Goal: Task Accomplishment & Management: Use online tool/utility

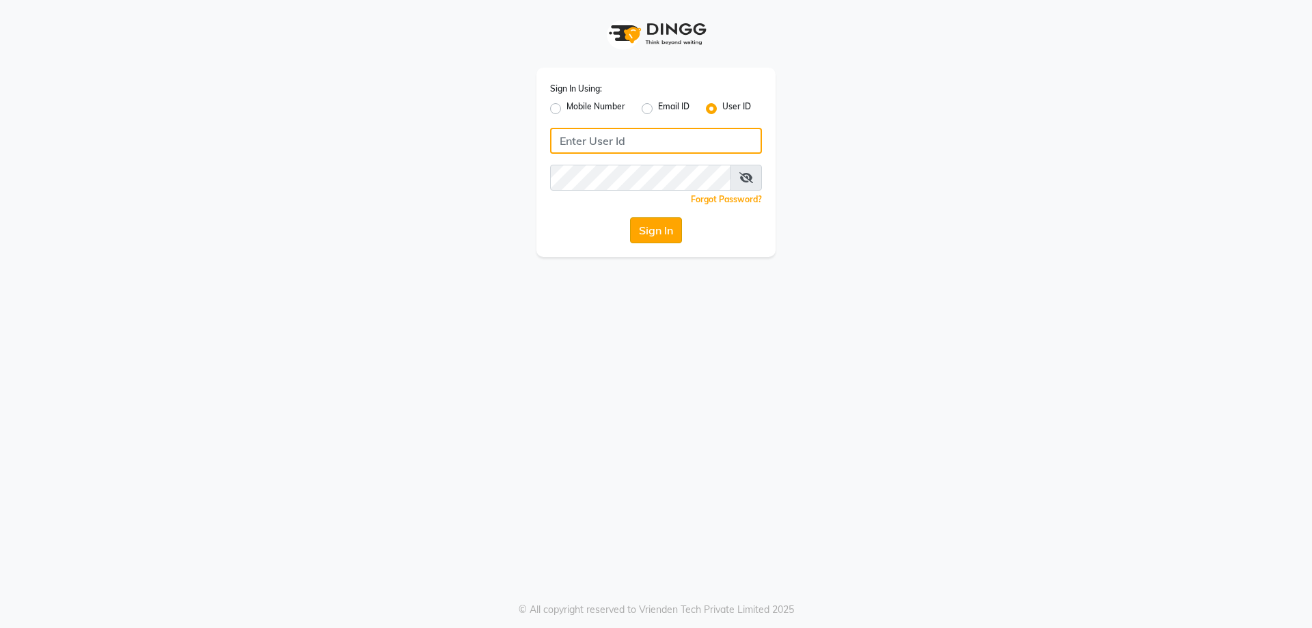
type input "[PERSON_NAME]@123"
click at [653, 228] on button "Sign In" at bounding box center [656, 230] width 52 height 26
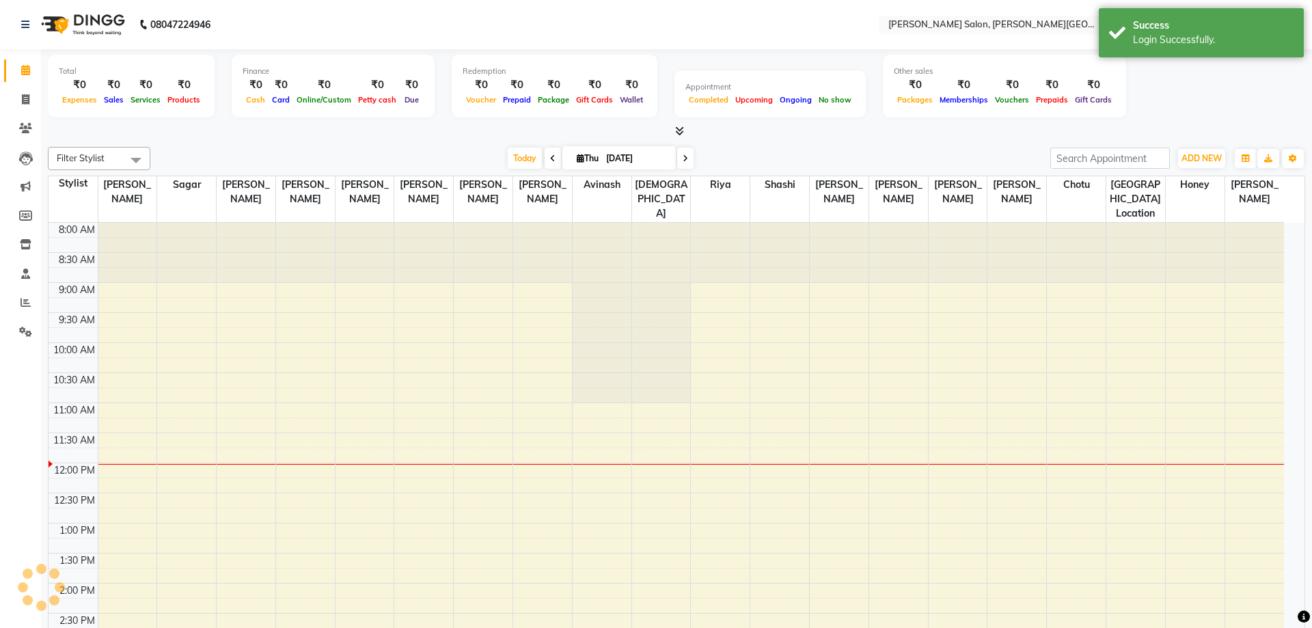
select select "en"
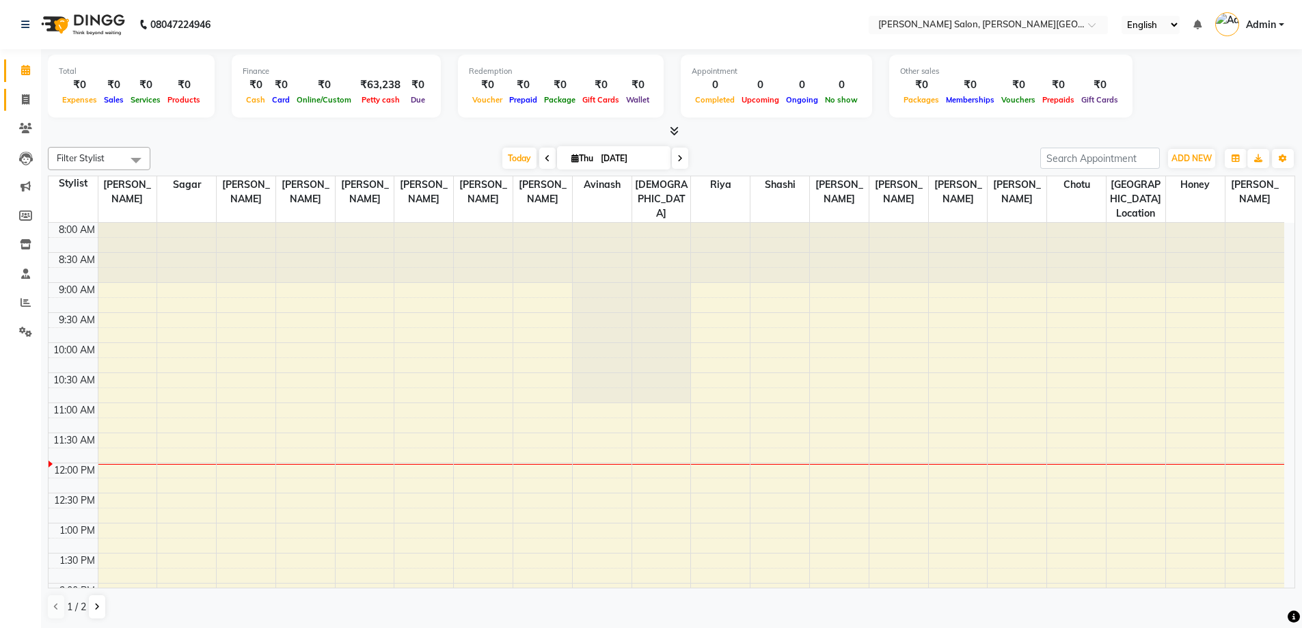
click at [18, 89] on link "Invoice" at bounding box center [20, 100] width 33 height 23
select select "service"
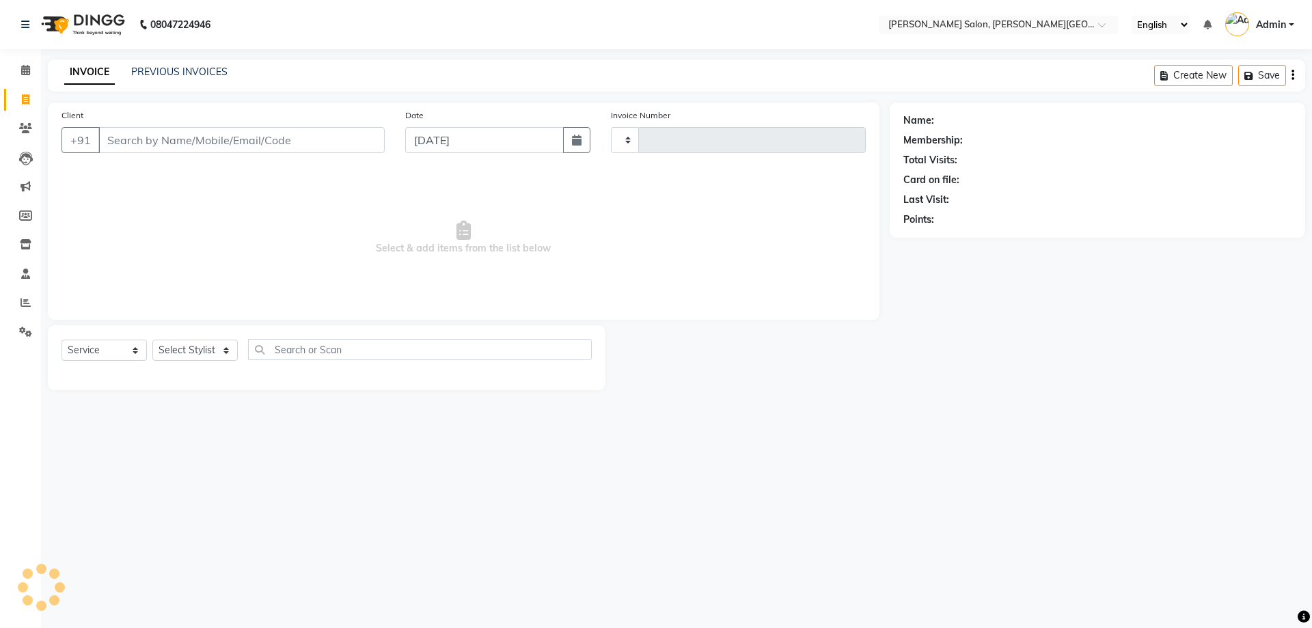
type input "2743"
select select "4122"
click at [159, 70] on link "PREVIOUS INVOICES" at bounding box center [179, 72] width 96 height 12
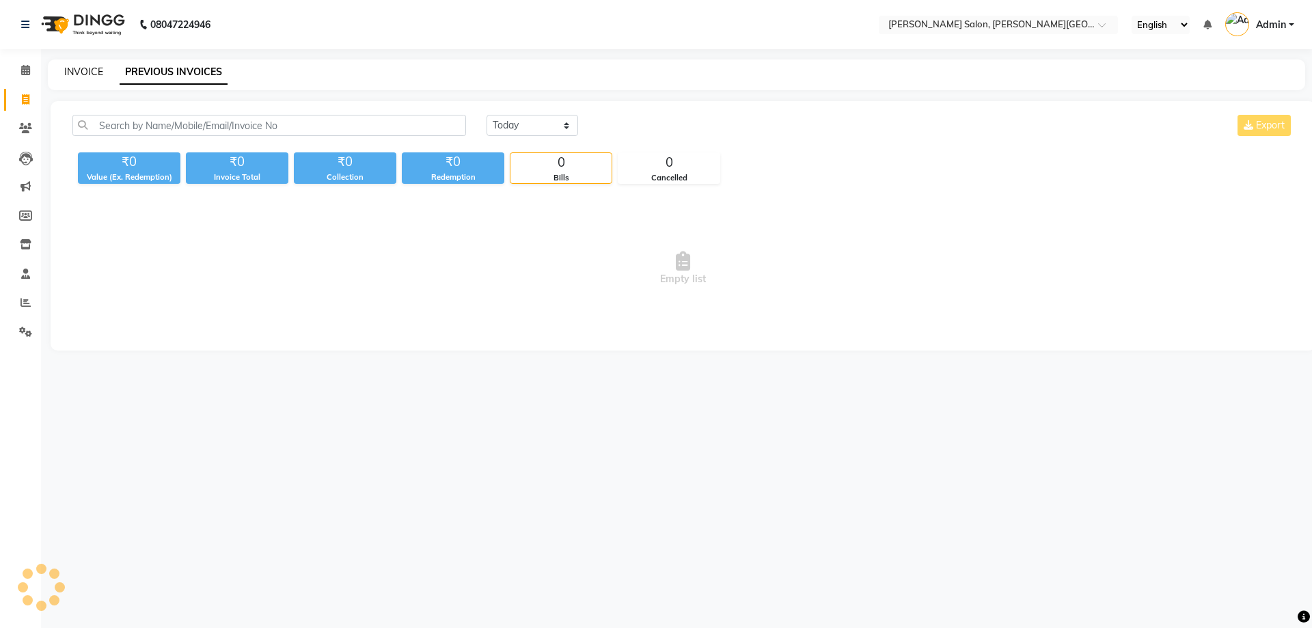
click at [86, 72] on link "INVOICE" at bounding box center [83, 72] width 39 height 12
select select "service"
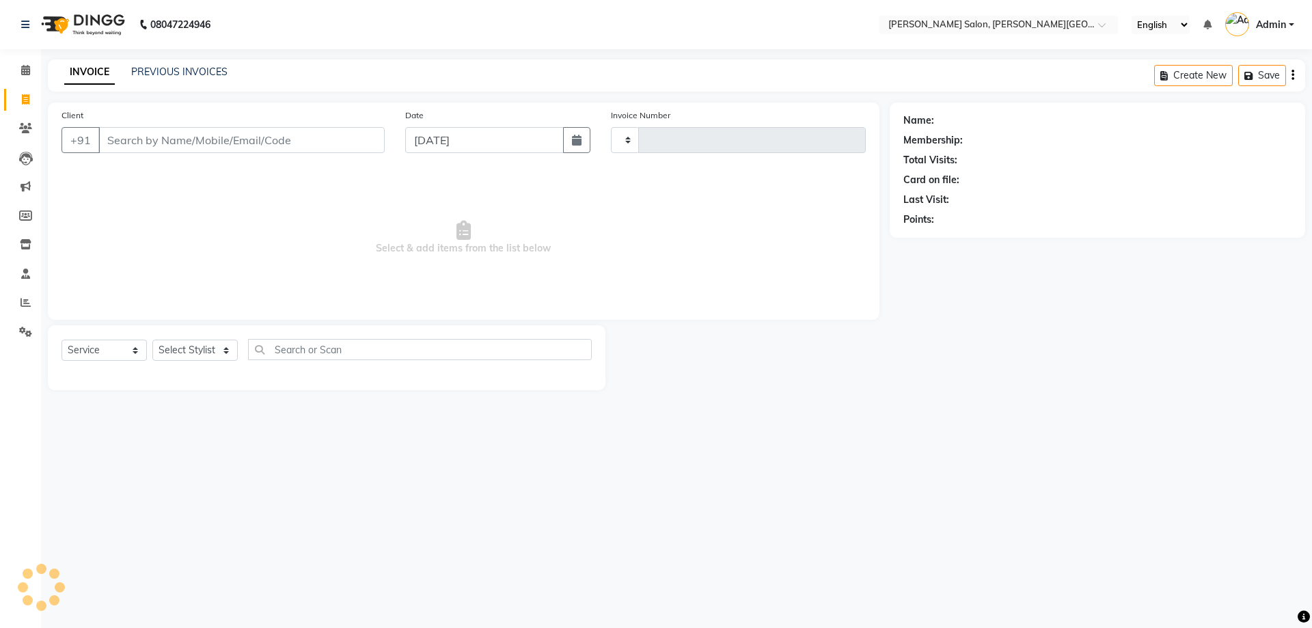
type input "2743"
select select "4122"
click at [24, 271] on icon at bounding box center [25, 332] width 13 height 10
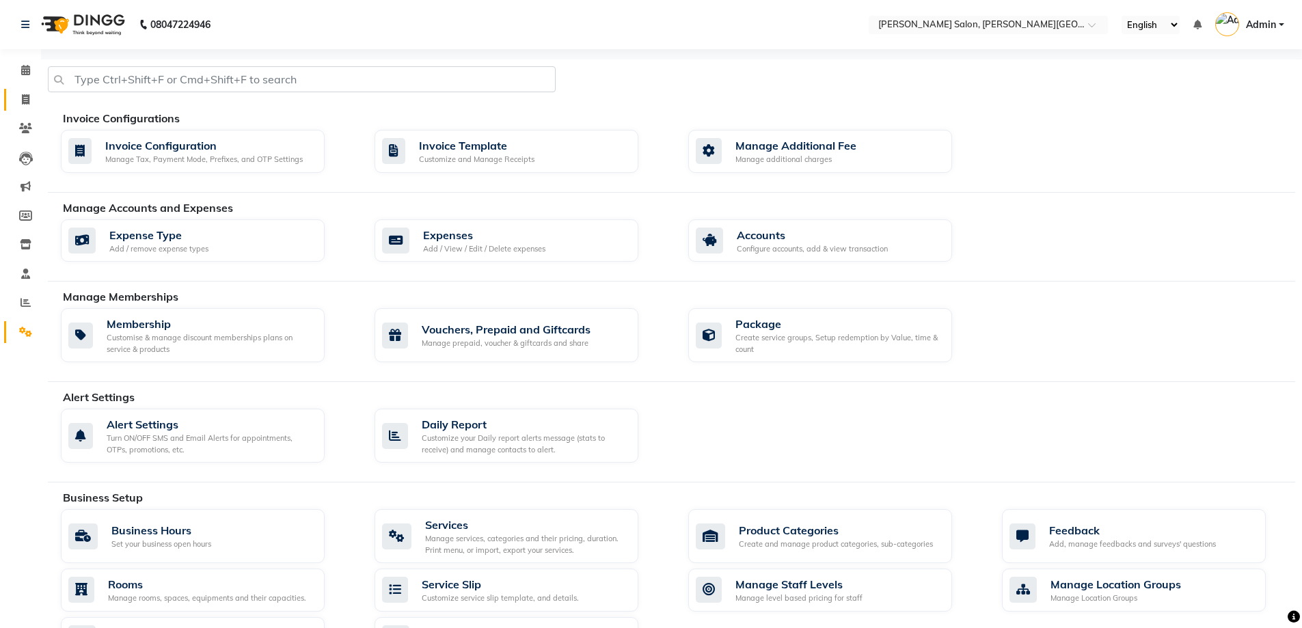
click at [29, 90] on link "Invoice" at bounding box center [20, 100] width 33 height 23
select select "4122"
select select "service"
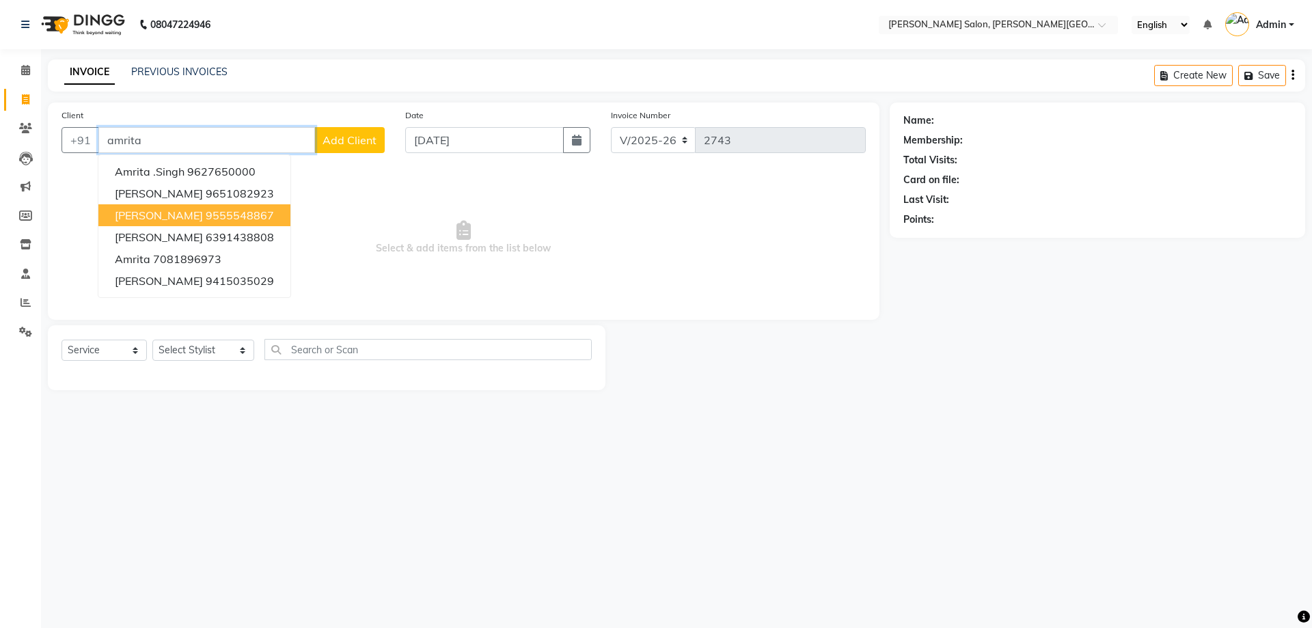
click at [213, 222] on button "[PERSON_NAME] 9555548867" at bounding box center [194, 215] width 192 height 22
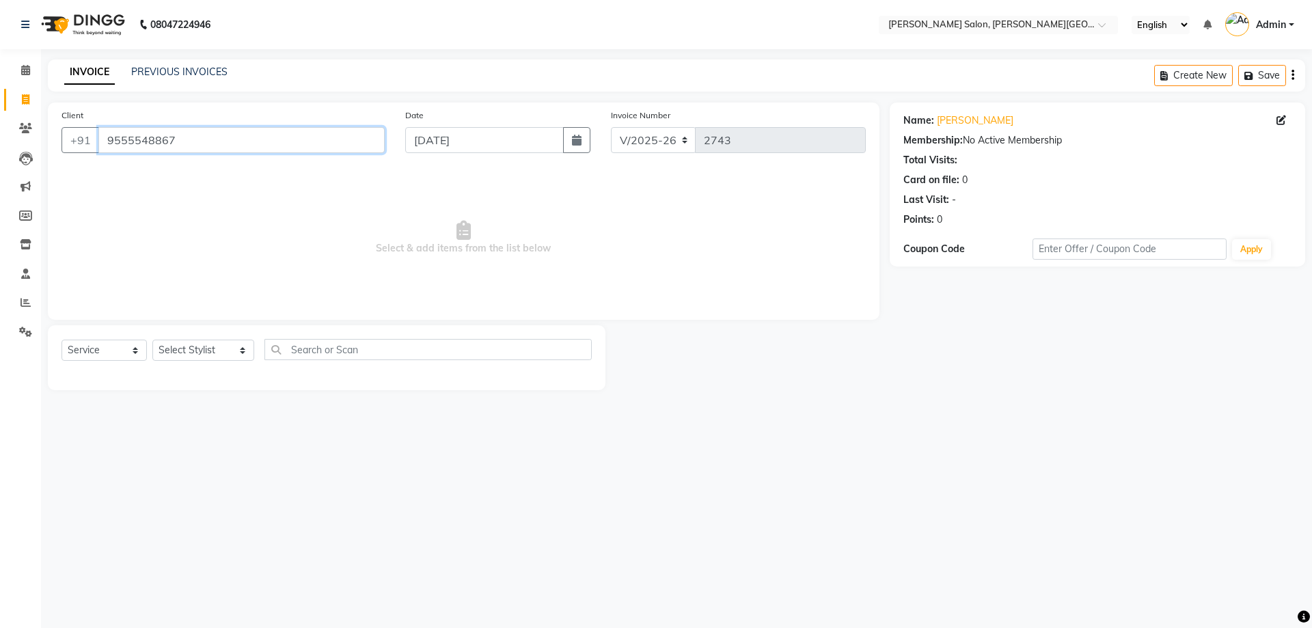
drag, startPoint x: 45, startPoint y: 130, endPoint x: 0, endPoint y: 143, distance: 46.9
click at [0, 139] on app-home "08047224946 Select Location × [PERSON_NAME] Salon, [PERSON_NAME] Road English E…" at bounding box center [656, 205] width 1312 height 411
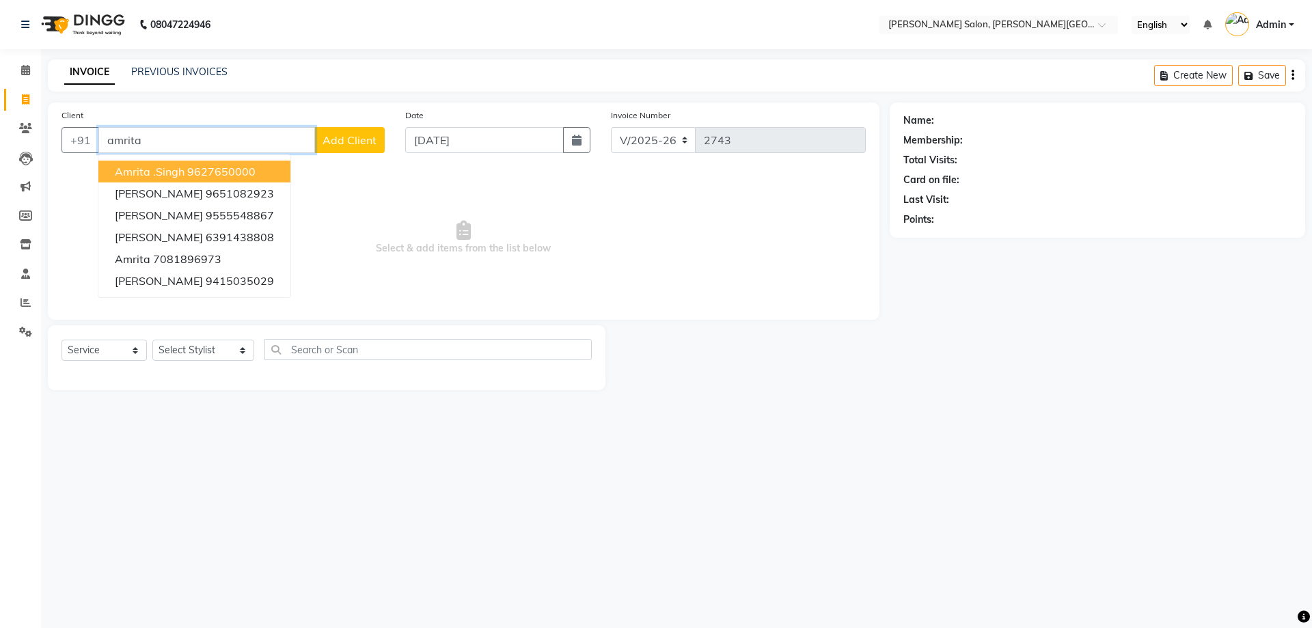
click at [137, 179] on button "Amrita .[PERSON_NAME] 9627650000" at bounding box center [194, 172] width 192 height 22
type input "9627650000"
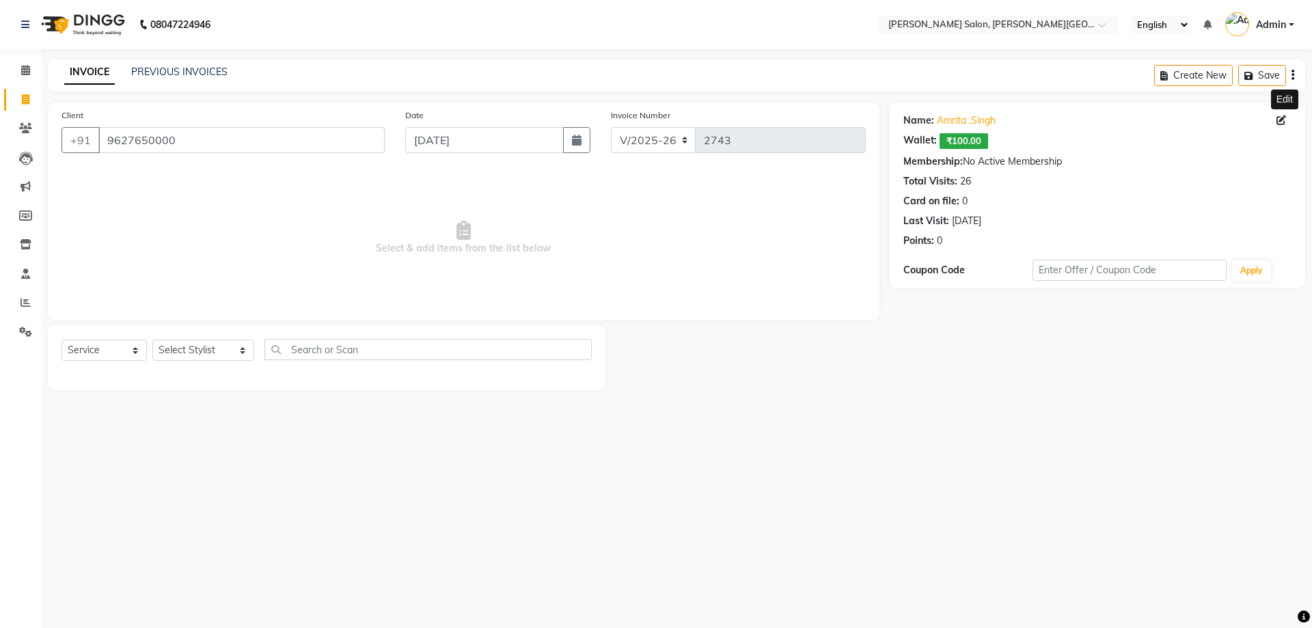
click at [654, 118] on span at bounding box center [1283, 120] width 15 height 14
click at [654, 119] on icon at bounding box center [1281, 120] width 10 height 10
select select "[DEMOGRAPHIC_DATA]"
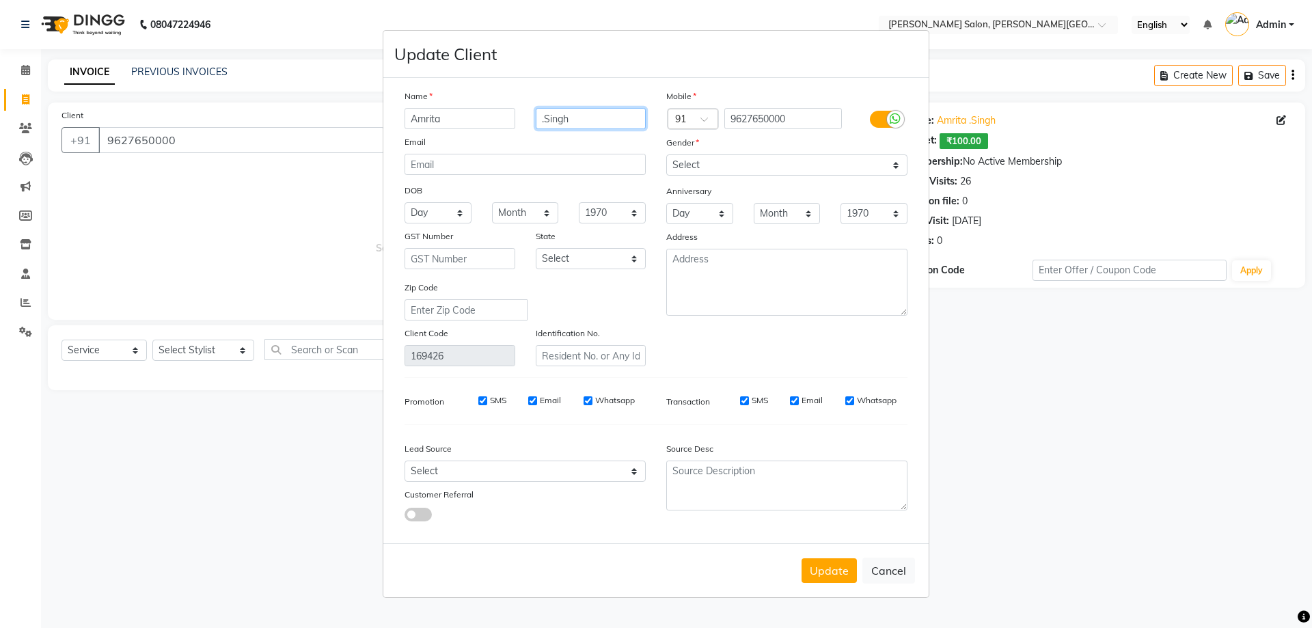
drag, startPoint x: 543, startPoint y: 118, endPoint x: 533, endPoint y: 118, distance: 9.6
click at [533, 118] on div ".Singh" at bounding box center [590, 118] width 131 height 21
type input "[PERSON_NAME]"
click at [654, 271] on button "Update" at bounding box center [829, 570] width 55 height 25
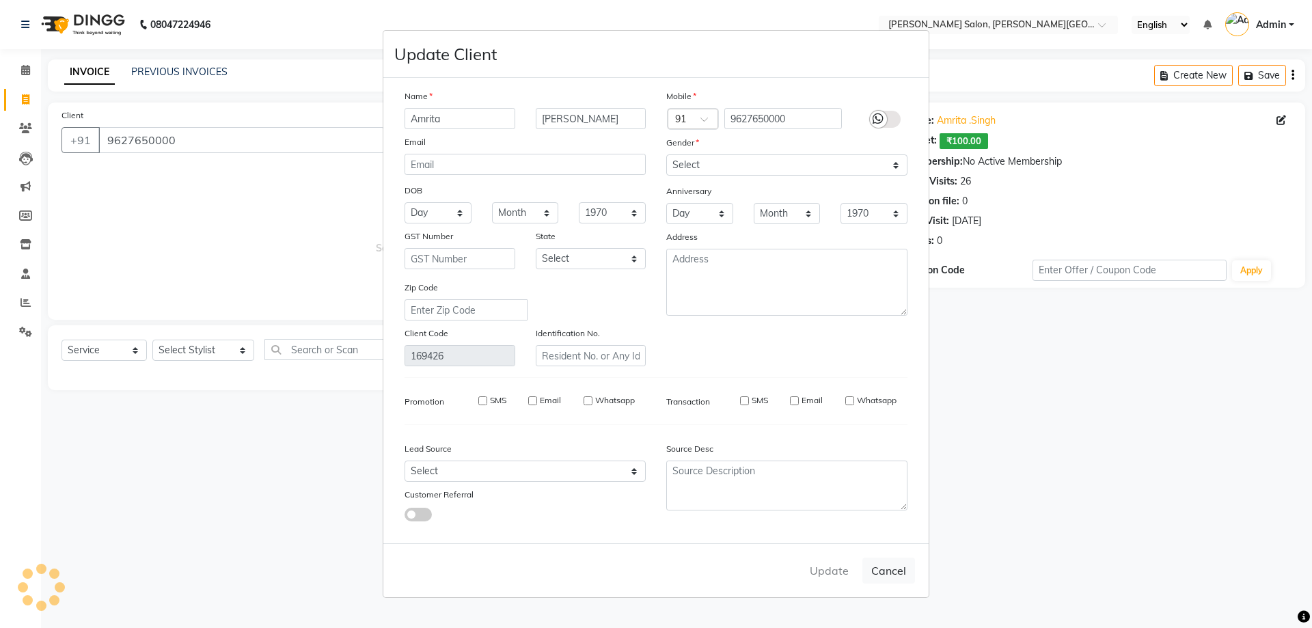
select select
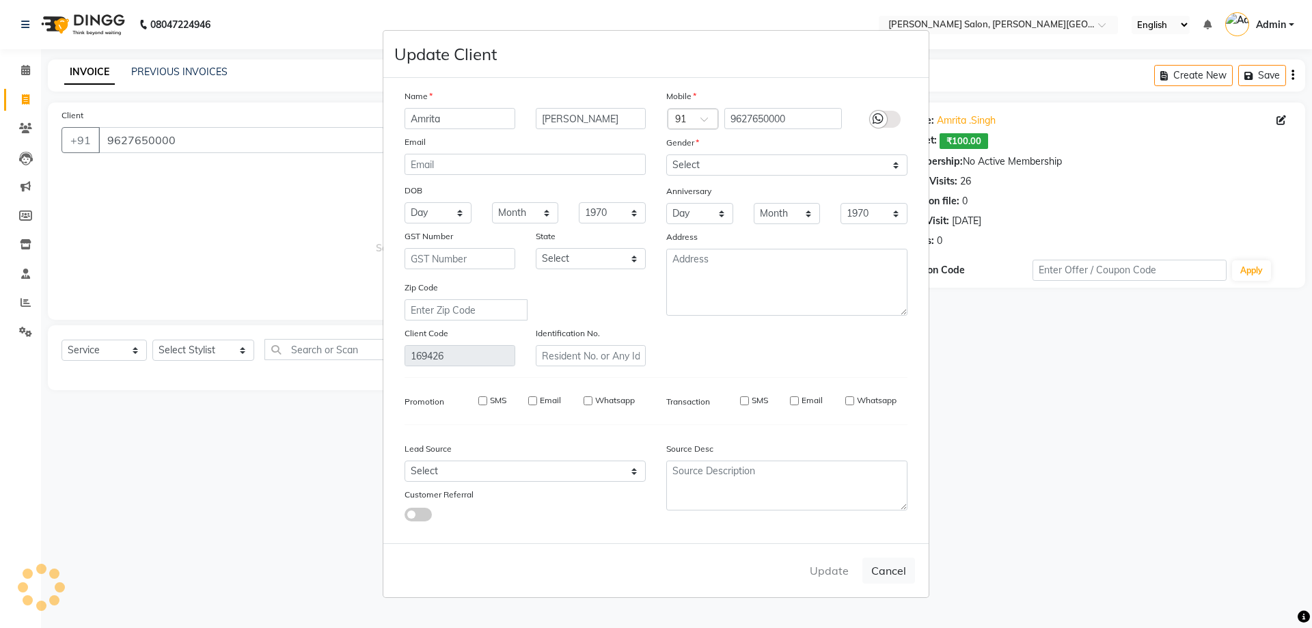
select select
checkbox input "false"
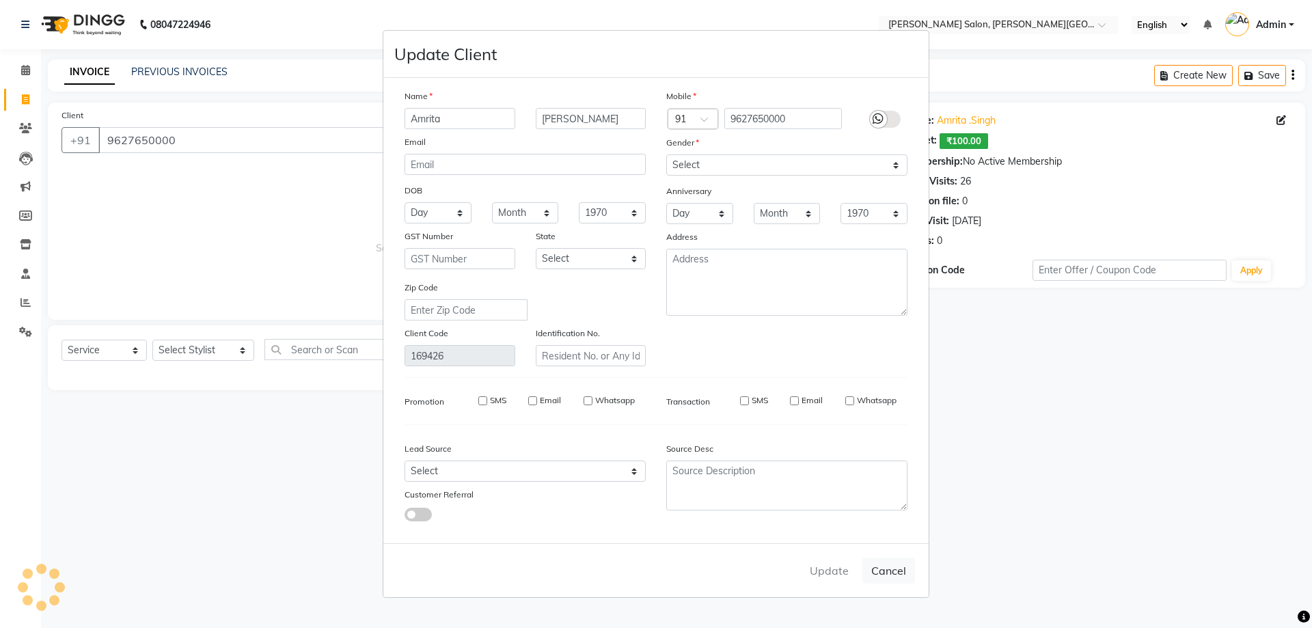
checkbox input "false"
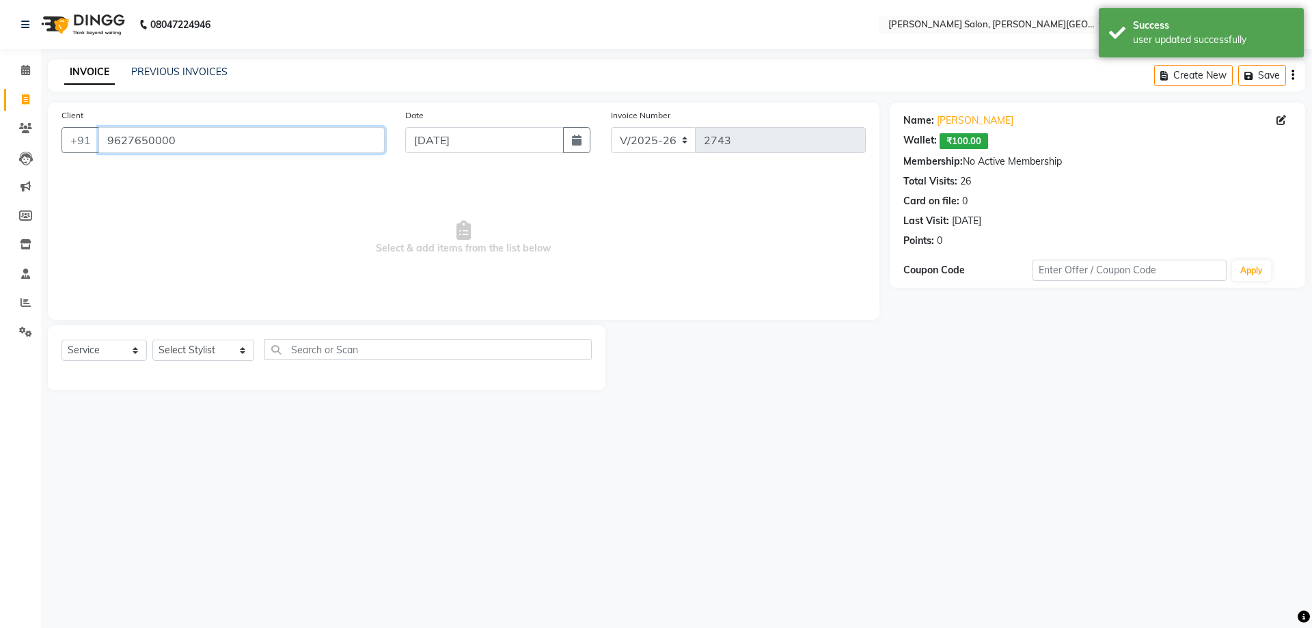
drag, startPoint x: 191, startPoint y: 142, endPoint x: 3, endPoint y: 237, distance: 209.9
click at [4, 217] on app-home "08047224946 Select Location × [PERSON_NAME] Salon, [PERSON_NAME] Road English E…" at bounding box center [656, 205] width 1312 height 411
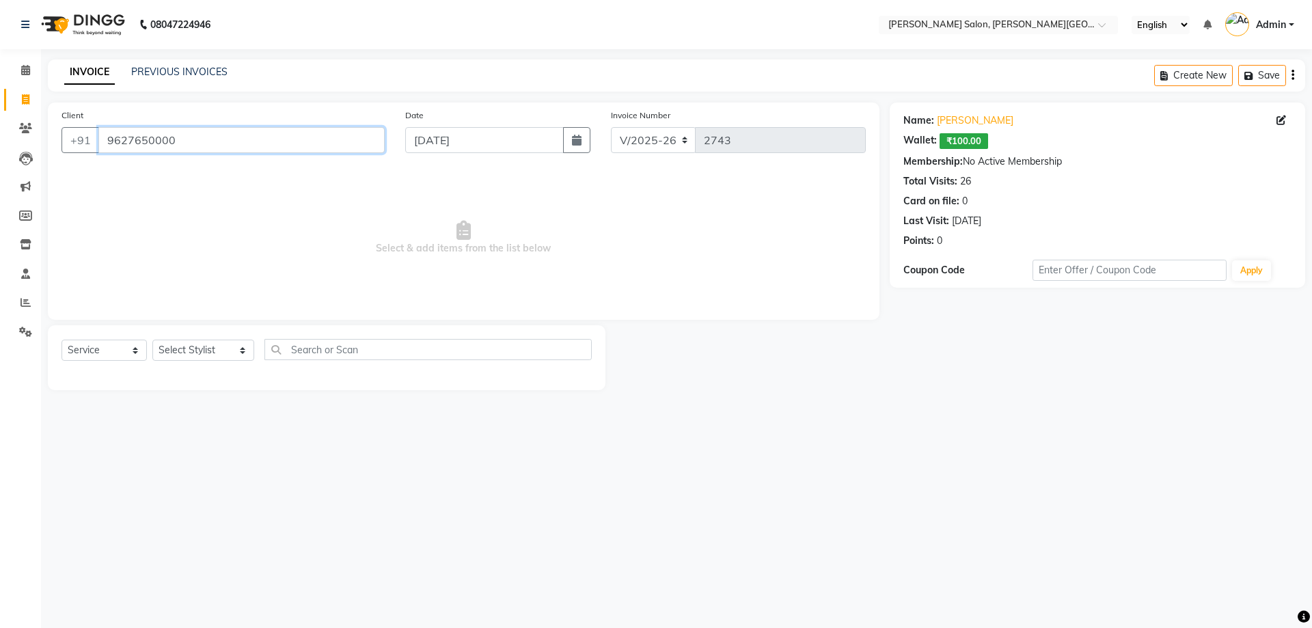
paste input "7703074138"
type input "7703074138"
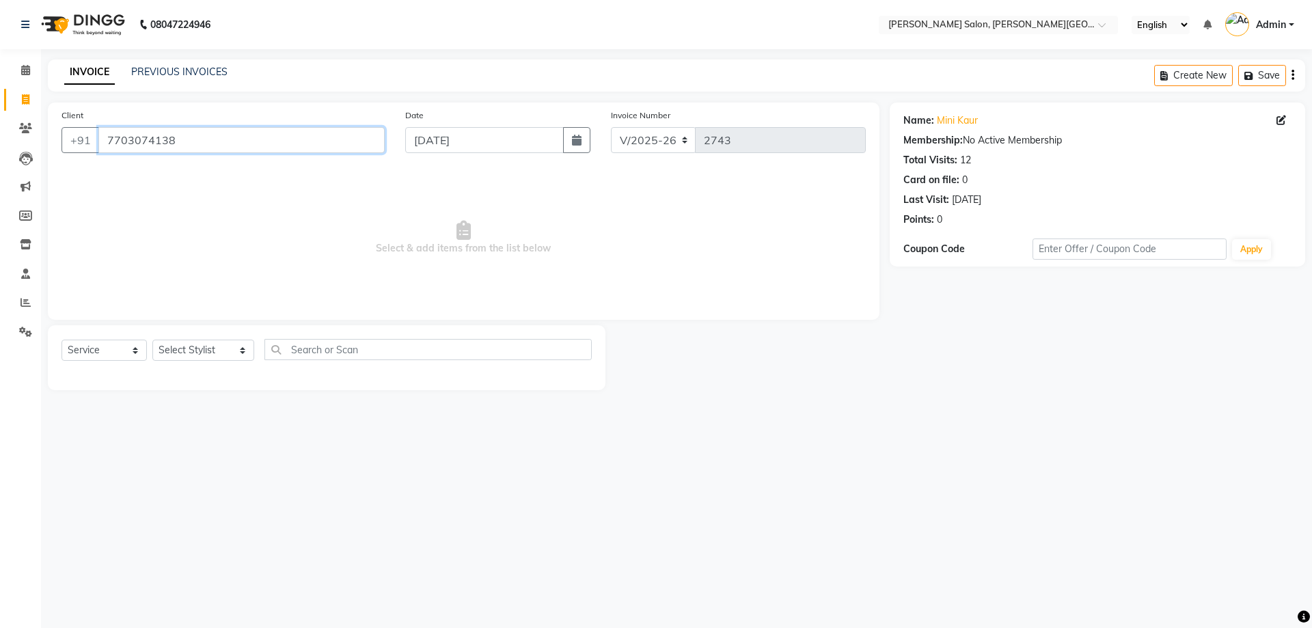
drag, startPoint x: 227, startPoint y: 140, endPoint x: 0, endPoint y: 172, distance: 229.0
click at [0, 164] on app-home "08047224946 Select Location × [PERSON_NAME] Salon, [PERSON_NAME] Road English E…" at bounding box center [656, 205] width 1312 height 411
click at [207, 271] on select "Select Stylist [PERSON_NAME] [PERSON_NAME] [PERSON_NAME] [PERSON_NAME] [PERSON_…" at bounding box center [203, 350] width 102 height 21
select select "59121"
click at [152, 271] on select "Select Stylist [PERSON_NAME] [PERSON_NAME] [PERSON_NAME] [PERSON_NAME] [PERSON_…" at bounding box center [203, 350] width 102 height 21
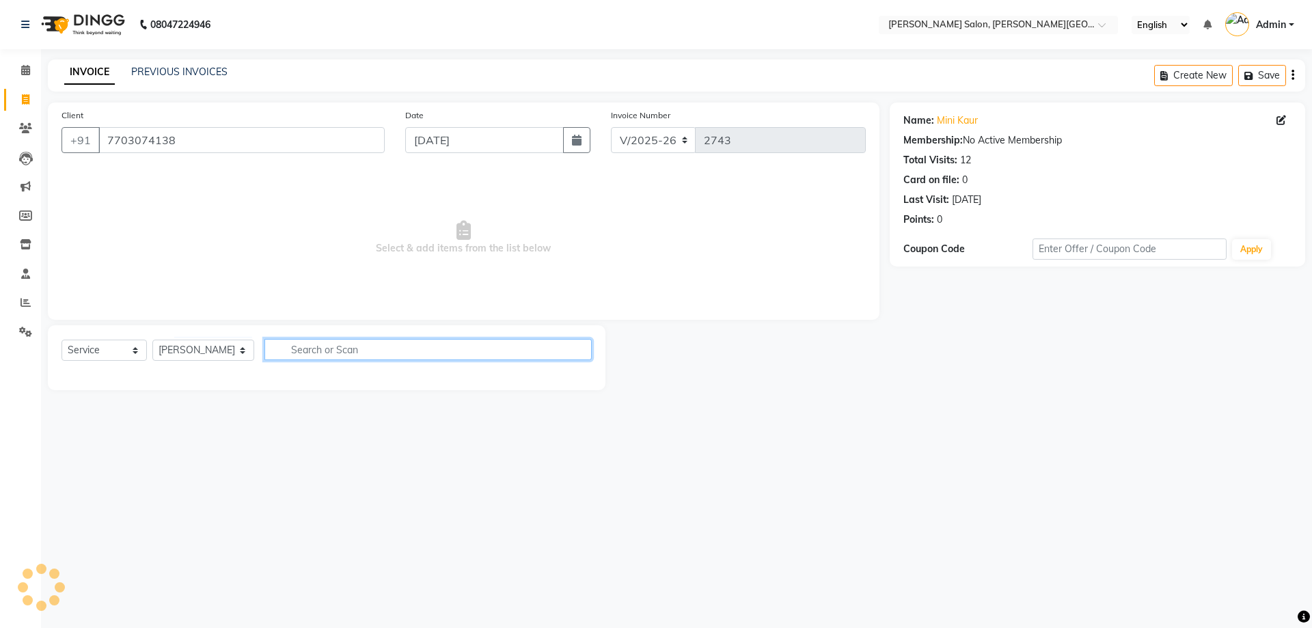
type input "`"
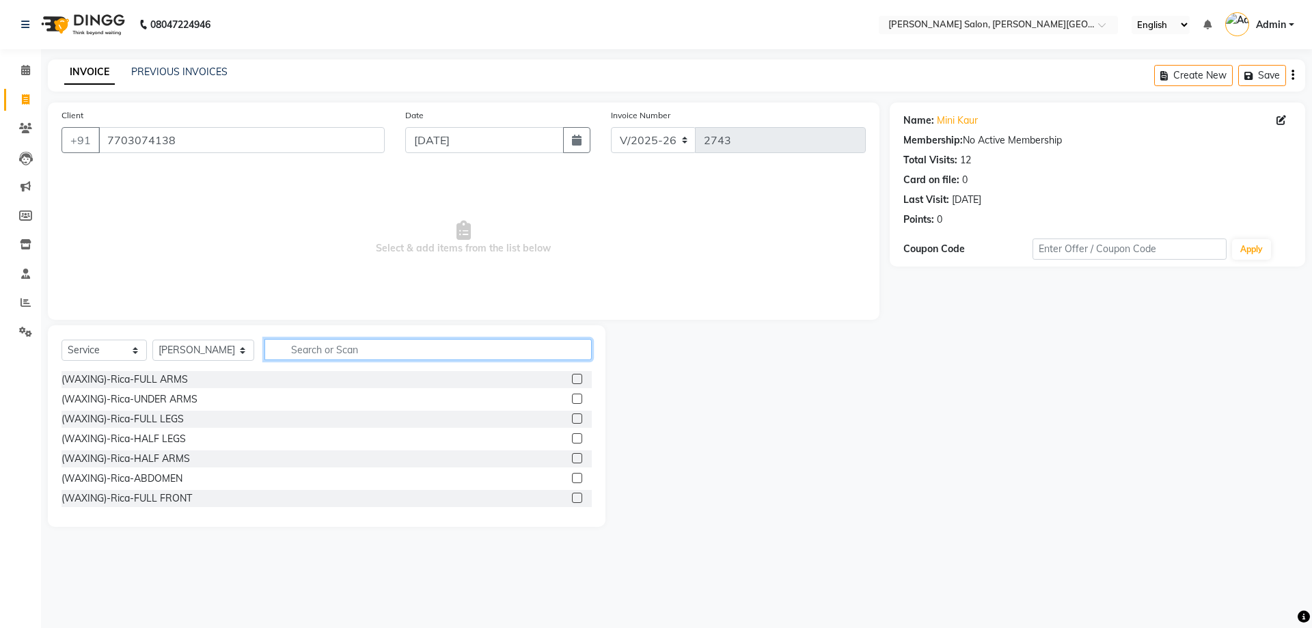
type input "e"
type input "th"
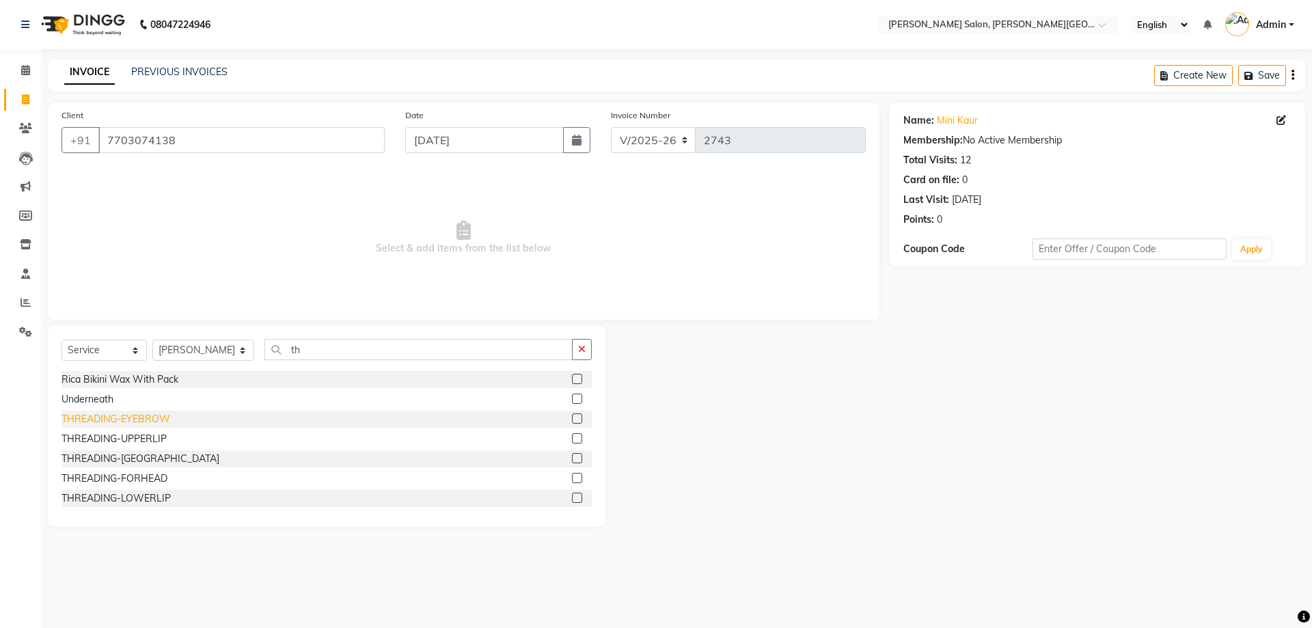
click at [93, 271] on div "THREADING-EYEBROW" at bounding box center [115, 419] width 109 height 14
checkbox input "false"
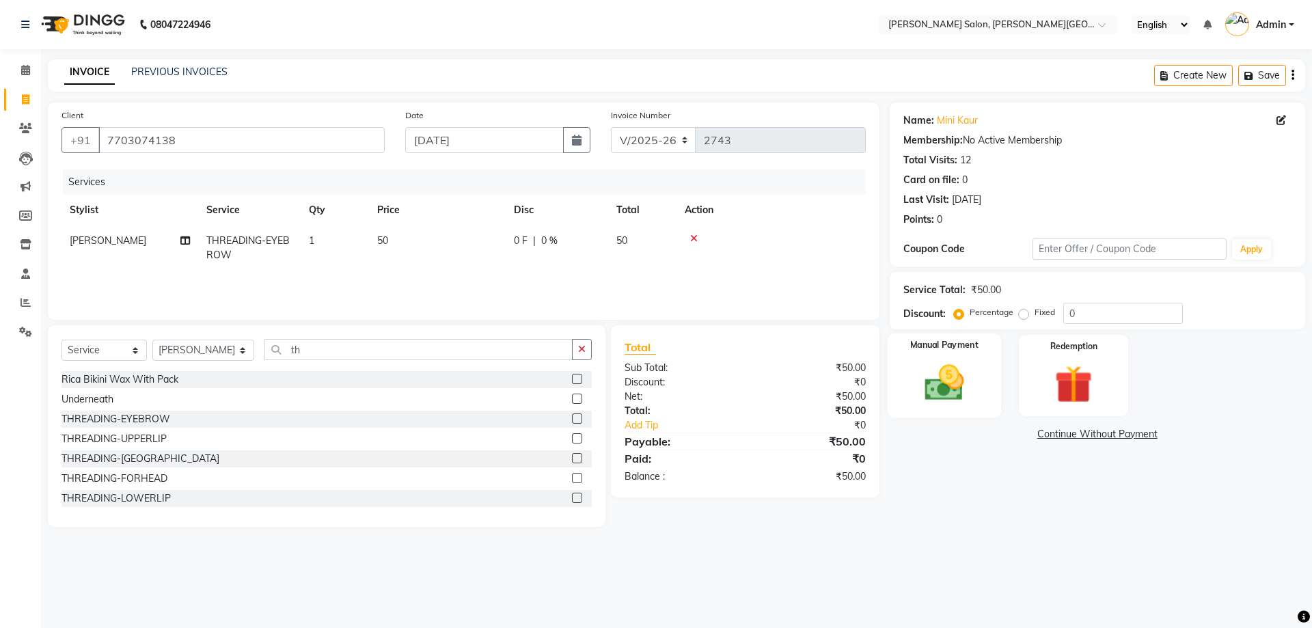
click at [654, 271] on div "Manual Payment" at bounding box center [943, 375] width 113 height 84
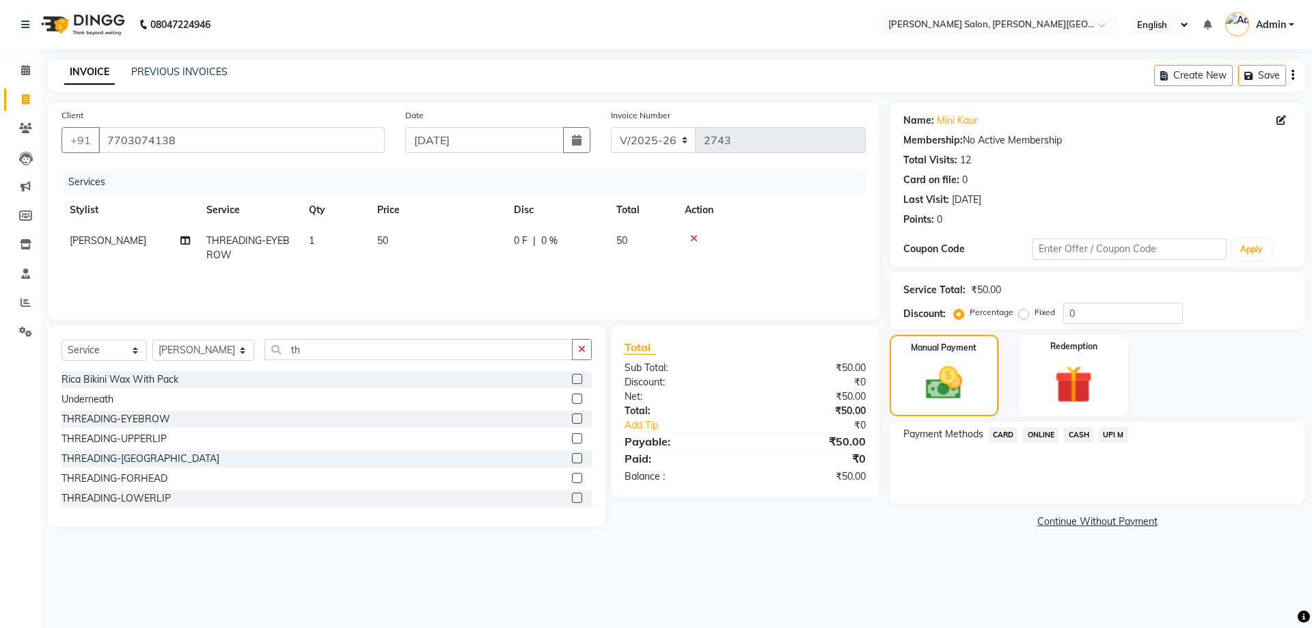
click at [654, 271] on span "CASH" at bounding box center [1078, 435] width 29 height 16
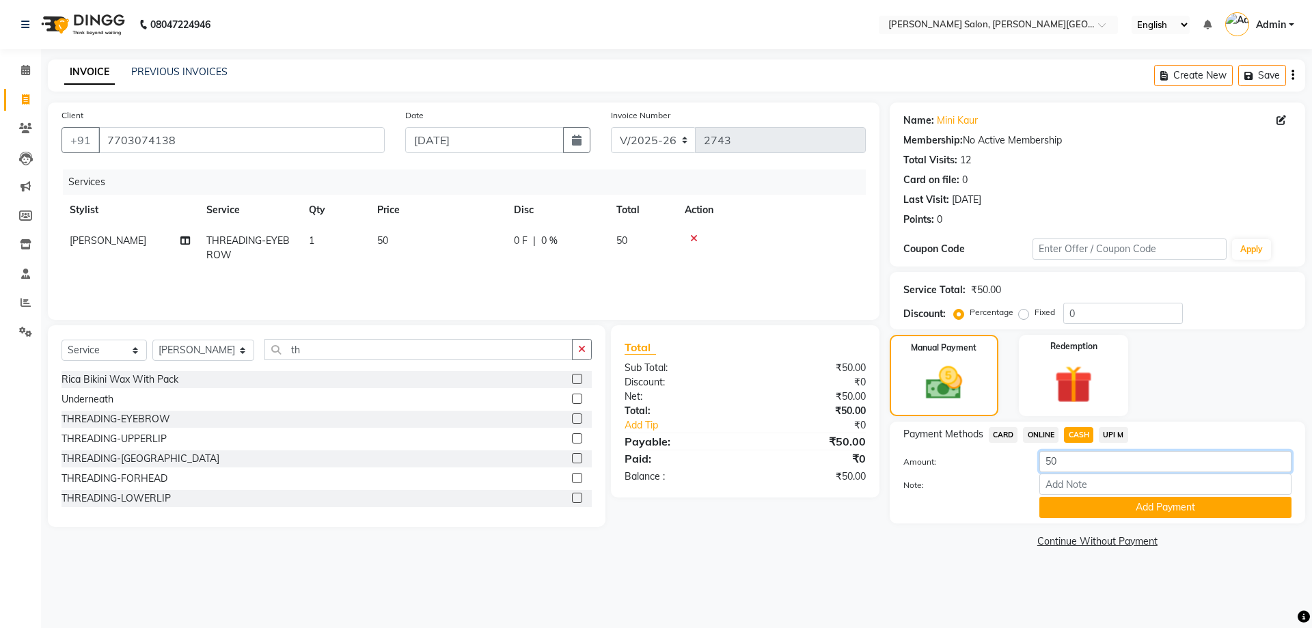
drag, startPoint x: 1104, startPoint y: 463, endPoint x: 961, endPoint y: 456, distance: 142.3
click at [654, 271] on div "Amount: 50" at bounding box center [1097, 462] width 409 height 23
drag, startPoint x: 1039, startPoint y: 467, endPoint x: 998, endPoint y: 469, distance: 40.4
click at [654, 271] on div "Amount: 50" at bounding box center [1097, 462] width 409 height 23
type input "100"
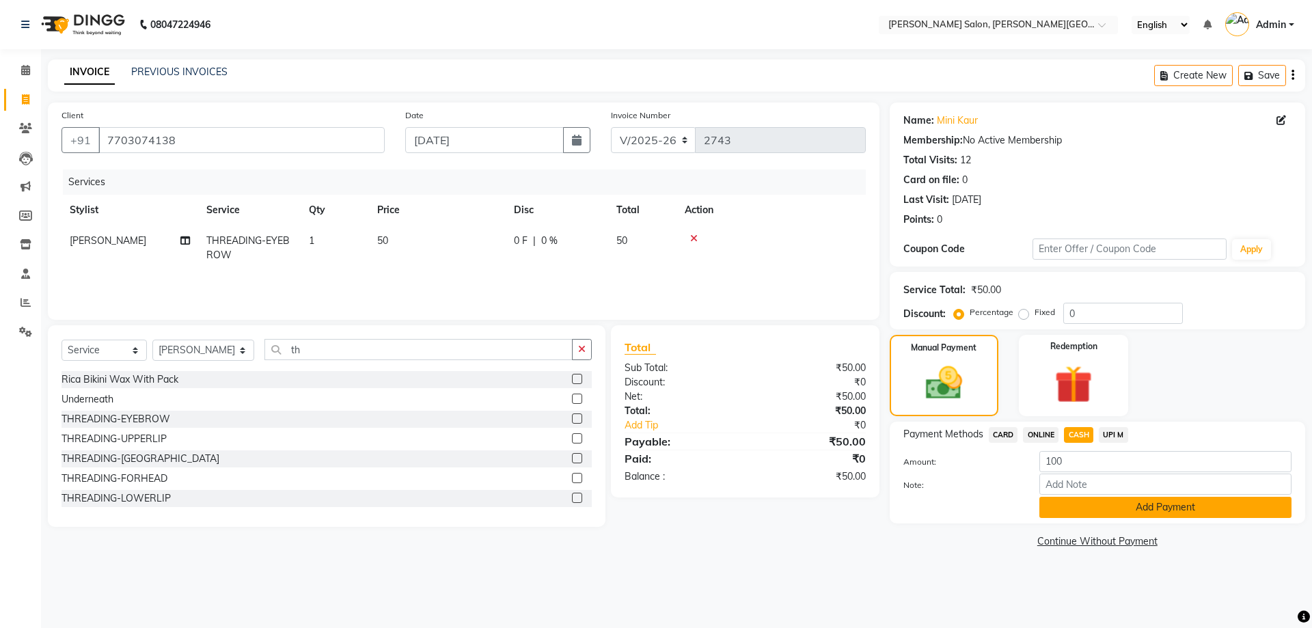
click at [654, 271] on button "Add Payment" at bounding box center [1165, 507] width 252 height 21
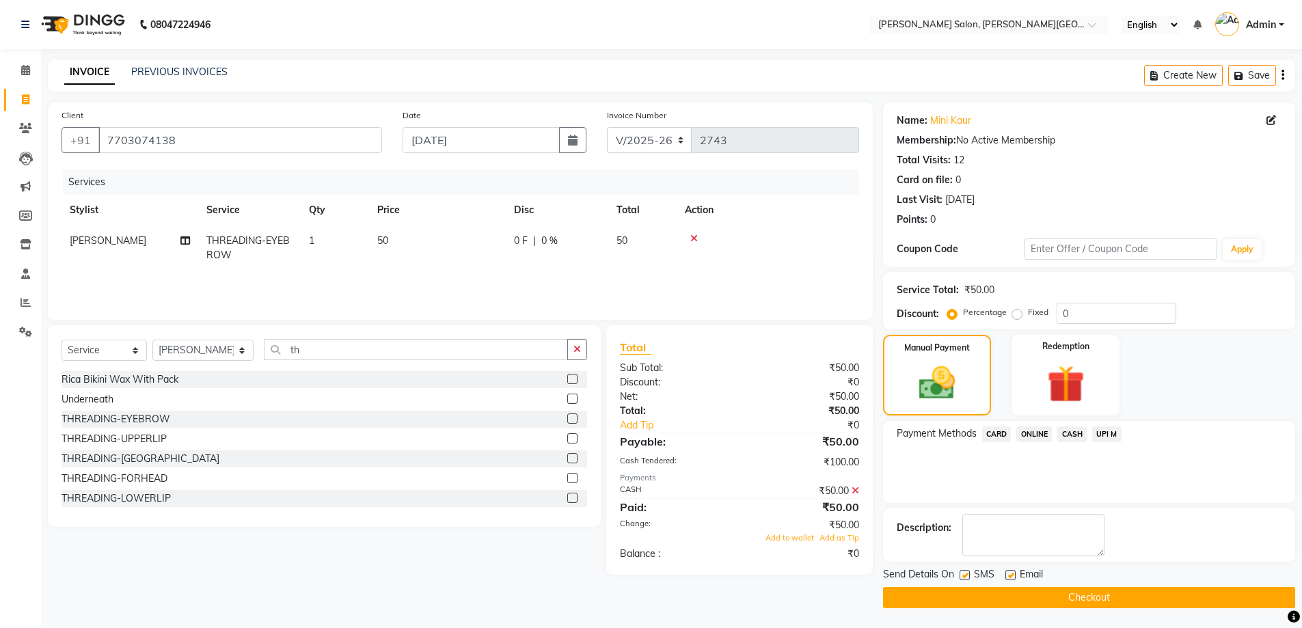
scroll to position [1, 0]
click at [654, 271] on span "Add to wallet" at bounding box center [789, 537] width 49 height 10
click at [654, 271] on button "Checkout" at bounding box center [1089, 596] width 412 height 21
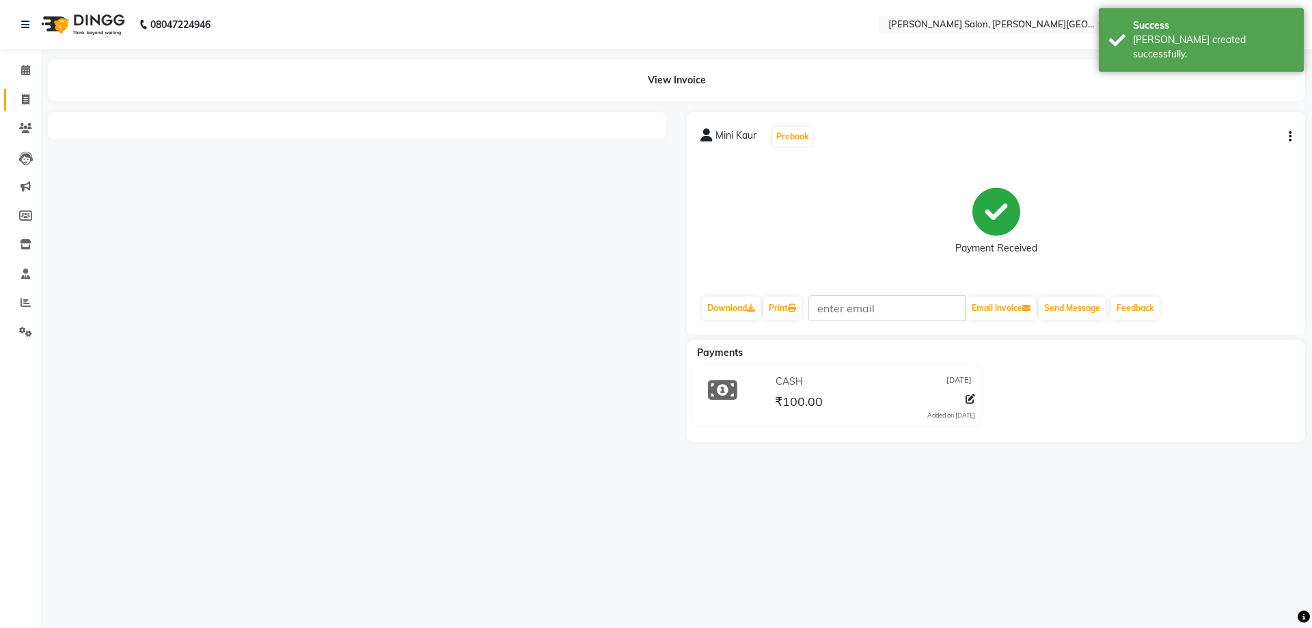
click at [19, 105] on span at bounding box center [26, 100] width 24 height 16
select select "service"
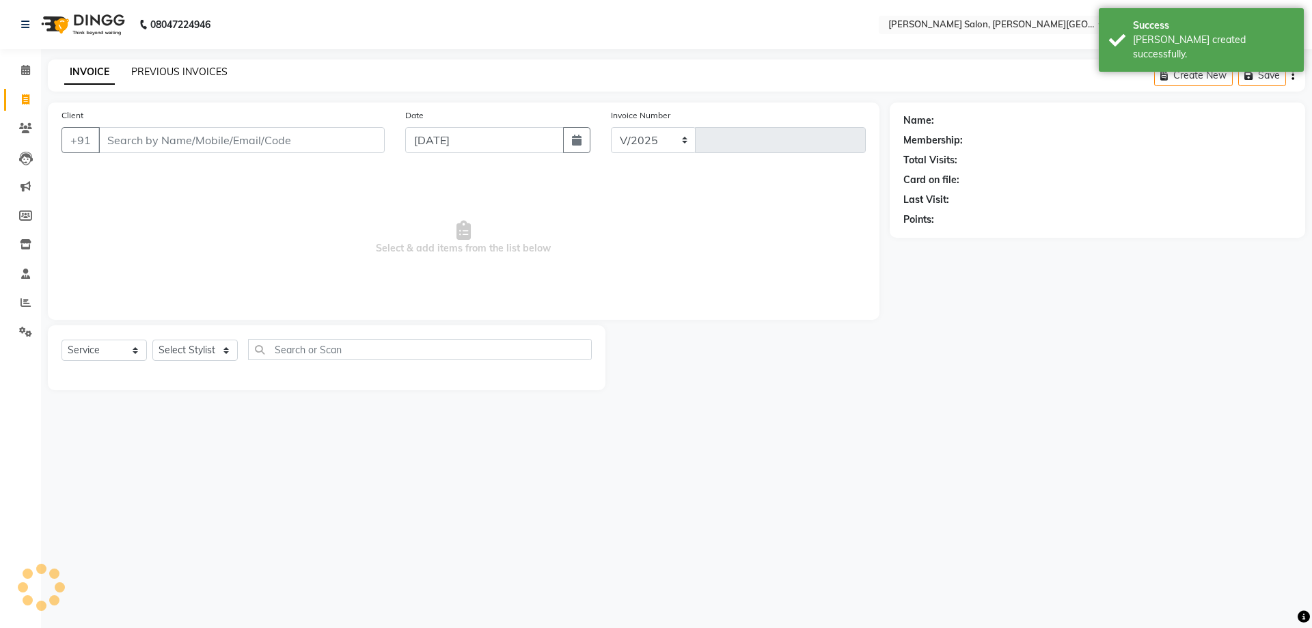
select select "4122"
type input "2744"
click at [202, 70] on link "PREVIOUS INVOICES" at bounding box center [179, 72] width 96 height 12
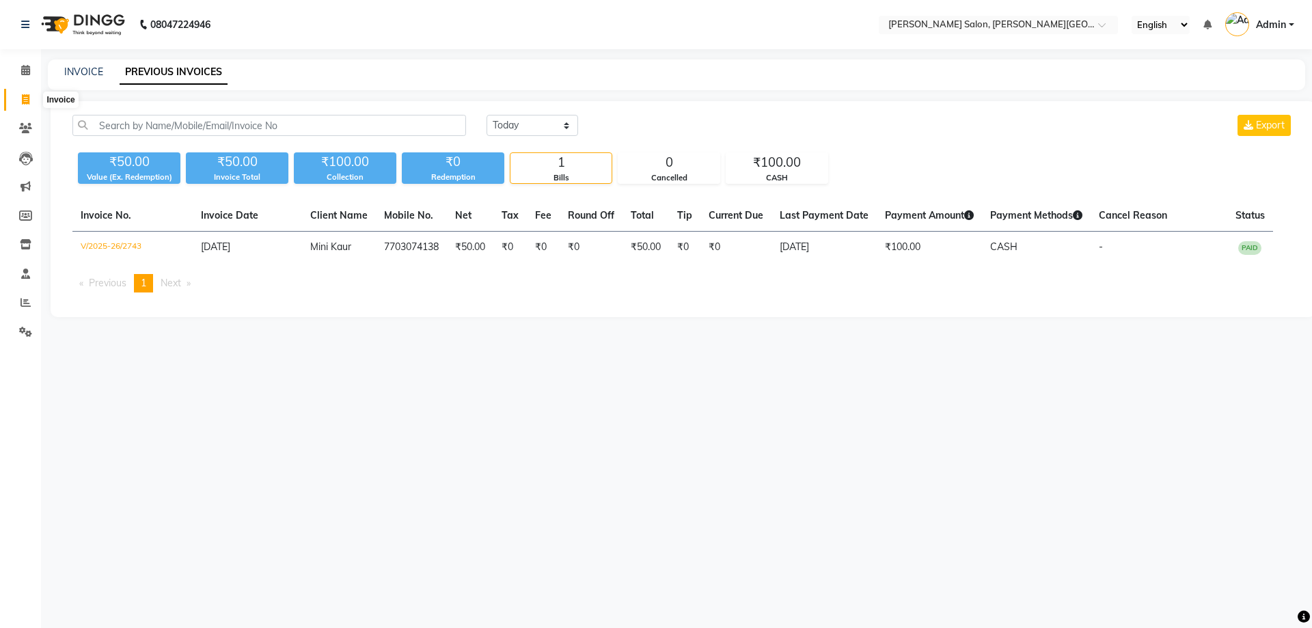
click at [16, 98] on span at bounding box center [26, 100] width 24 height 16
select select "service"
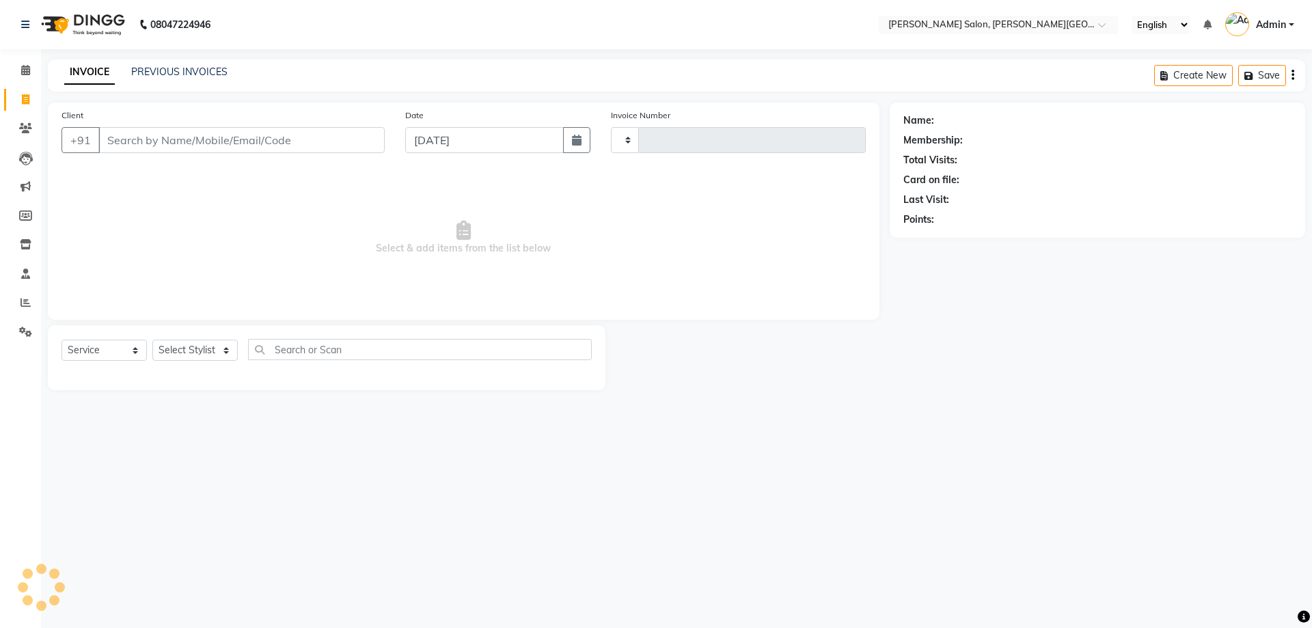
type input "9627650000"
type input "2744"
select select "4122"
type input "9627650000"
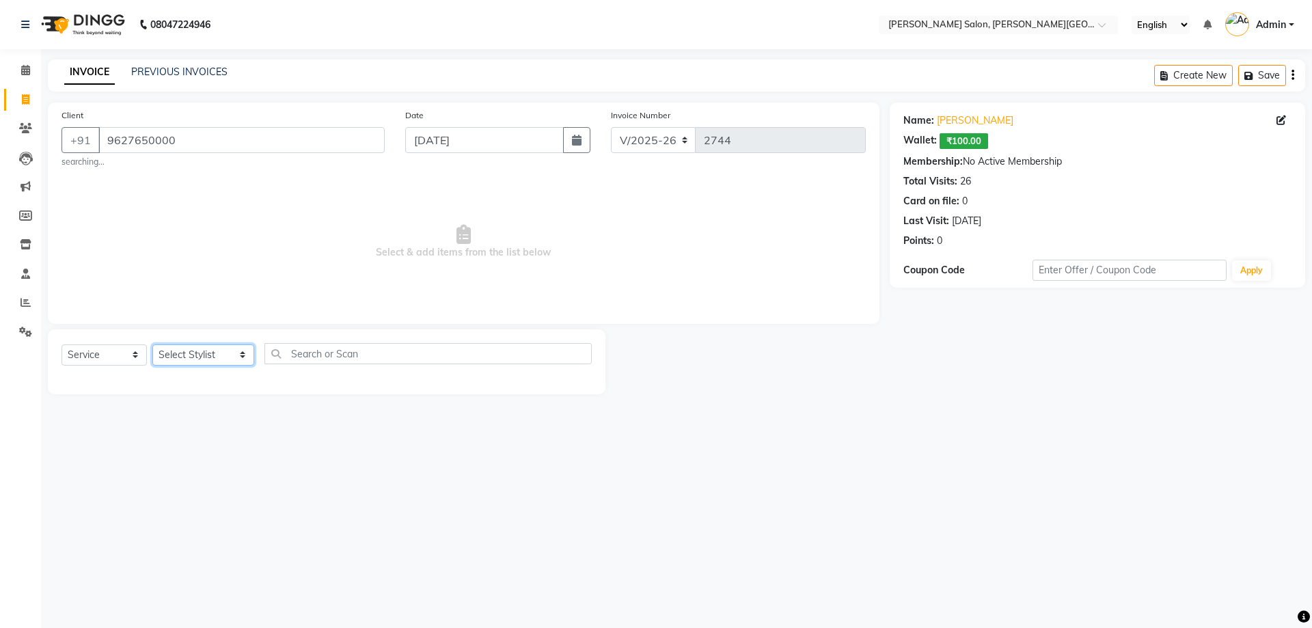
click at [214, 271] on select "Select Stylist [PERSON_NAME] [PERSON_NAME] [PERSON_NAME] [PERSON_NAME] [PERSON_…" at bounding box center [203, 354] width 102 height 21
select select "24178"
click at [152, 271] on select "Select Stylist [PERSON_NAME] [PERSON_NAME] [PERSON_NAME] [PERSON_NAME] [PERSON_…" at bounding box center [203, 354] width 102 height 21
type input "`"
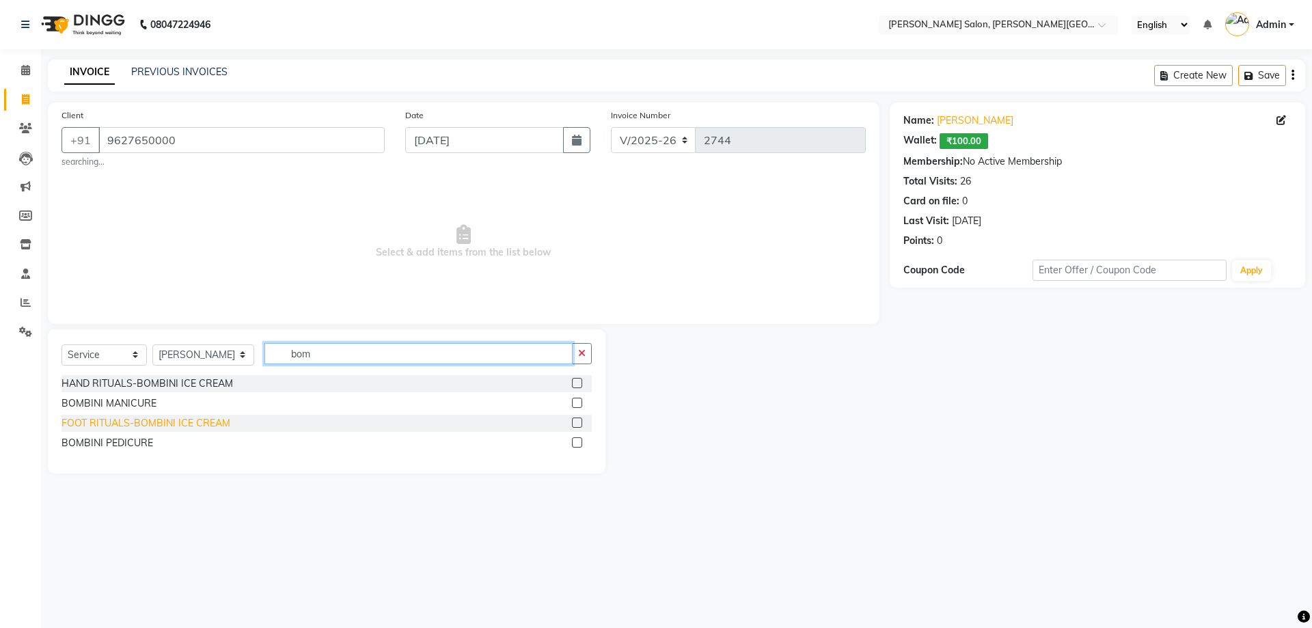
type input "bom"
click at [177, 271] on div "FOOT RITUALS-BOMBINI ICE CREAM" at bounding box center [145, 423] width 169 height 14
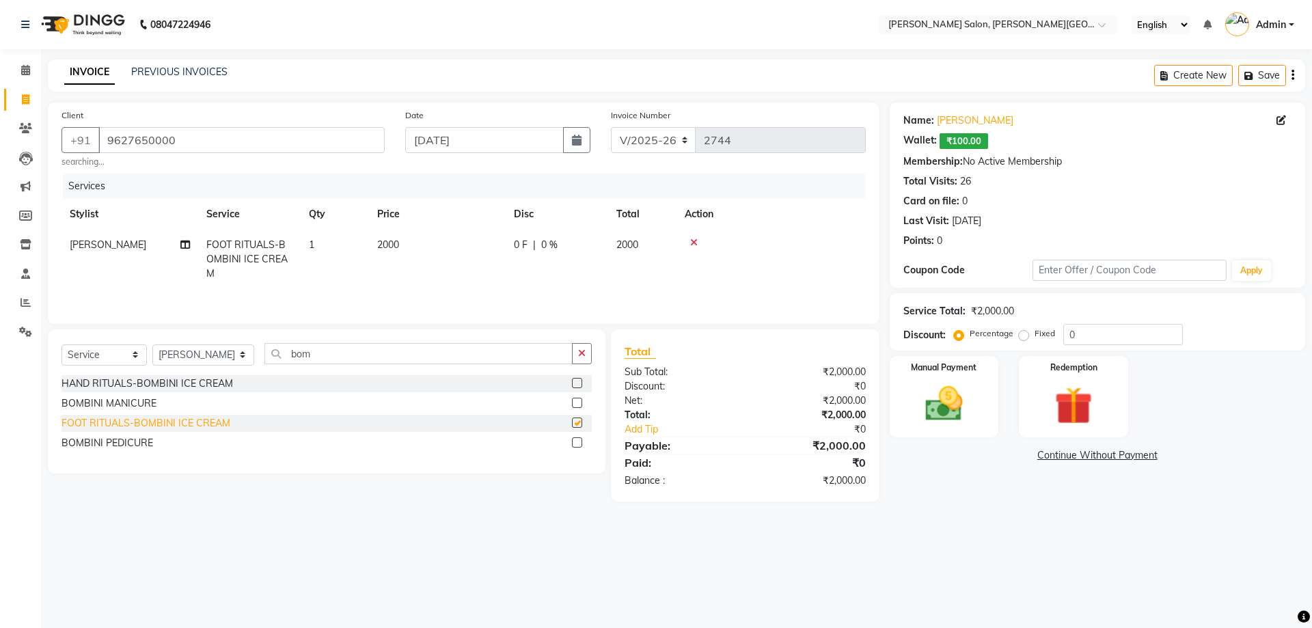
checkbox input "false"
click at [654, 271] on img at bounding box center [944, 403] width 64 height 45
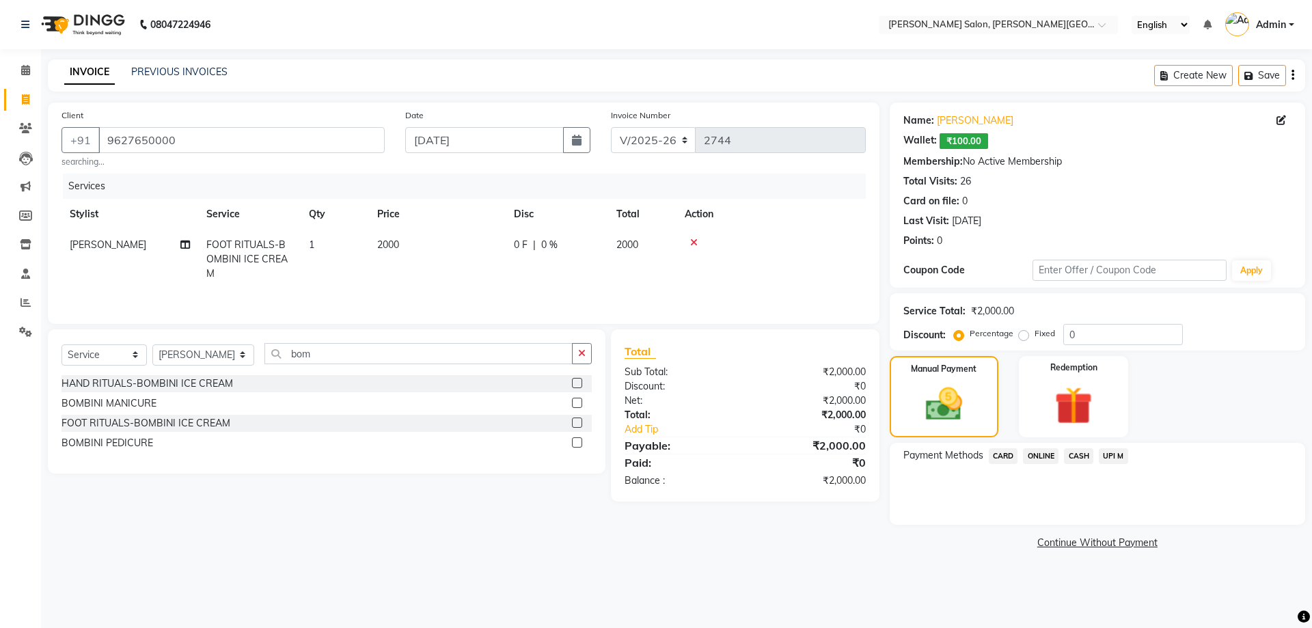
click at [654, 271] on span "CASH" at bounding box center [1078, 456] width 29 height 16
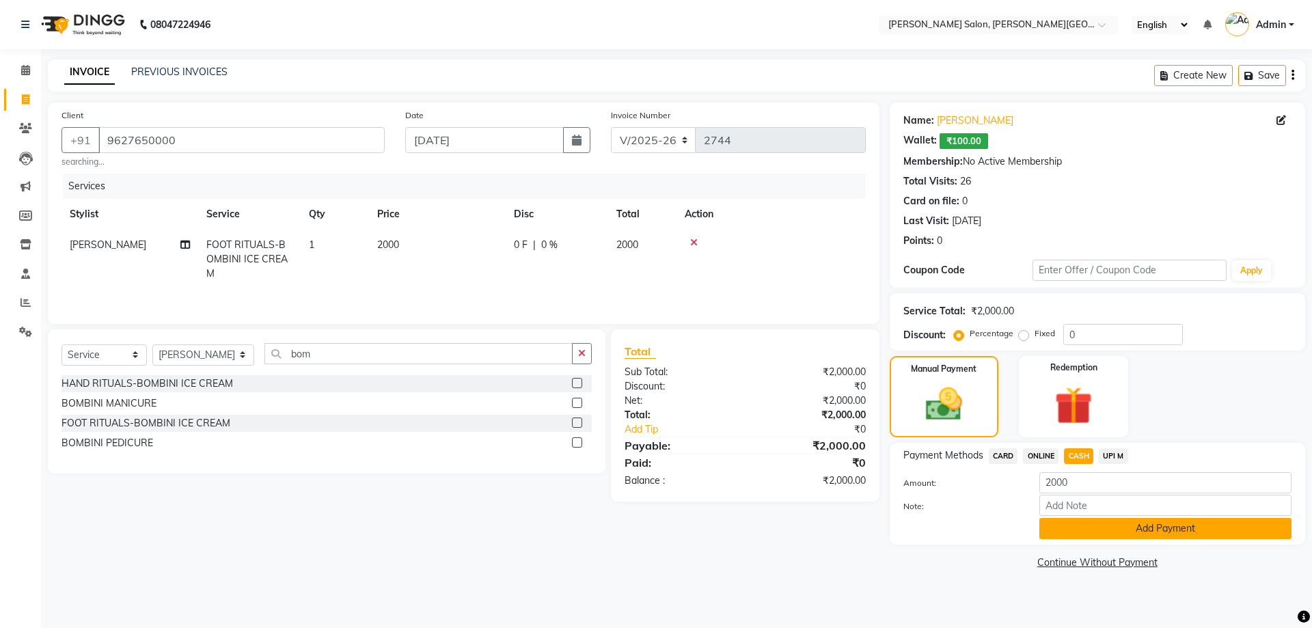
click at [654, 271] on button "Add Payment" at bounding box center [1165, 528] width 252 height 21
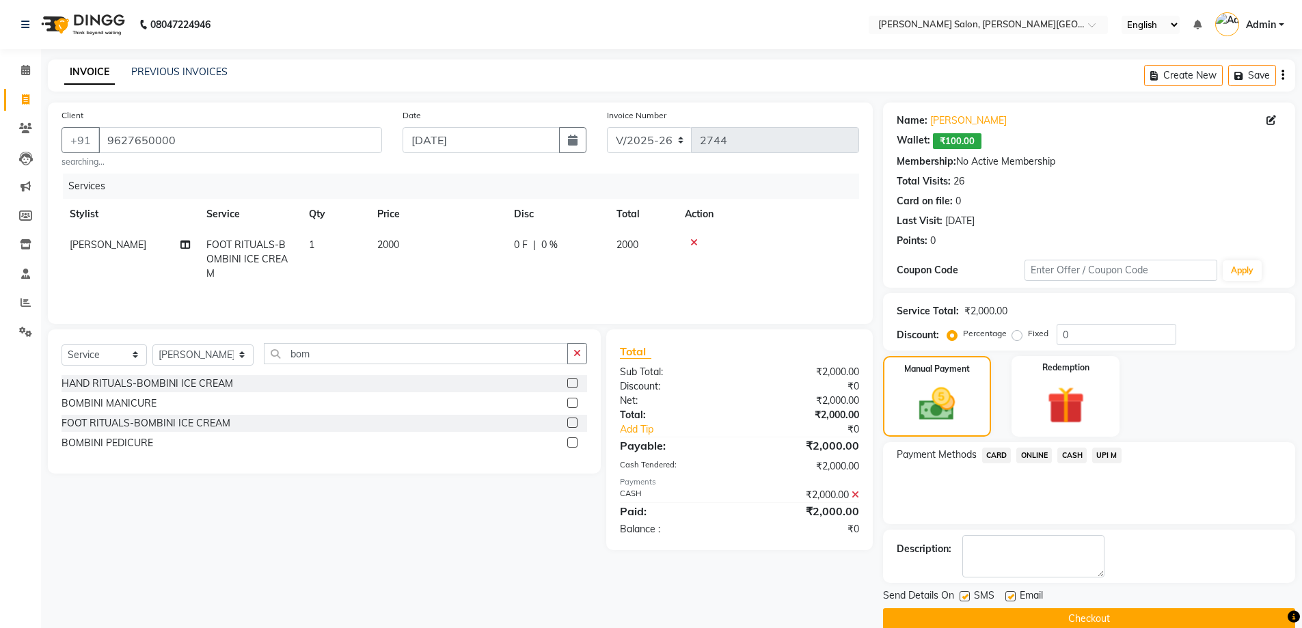
scroll to position [22, 0]
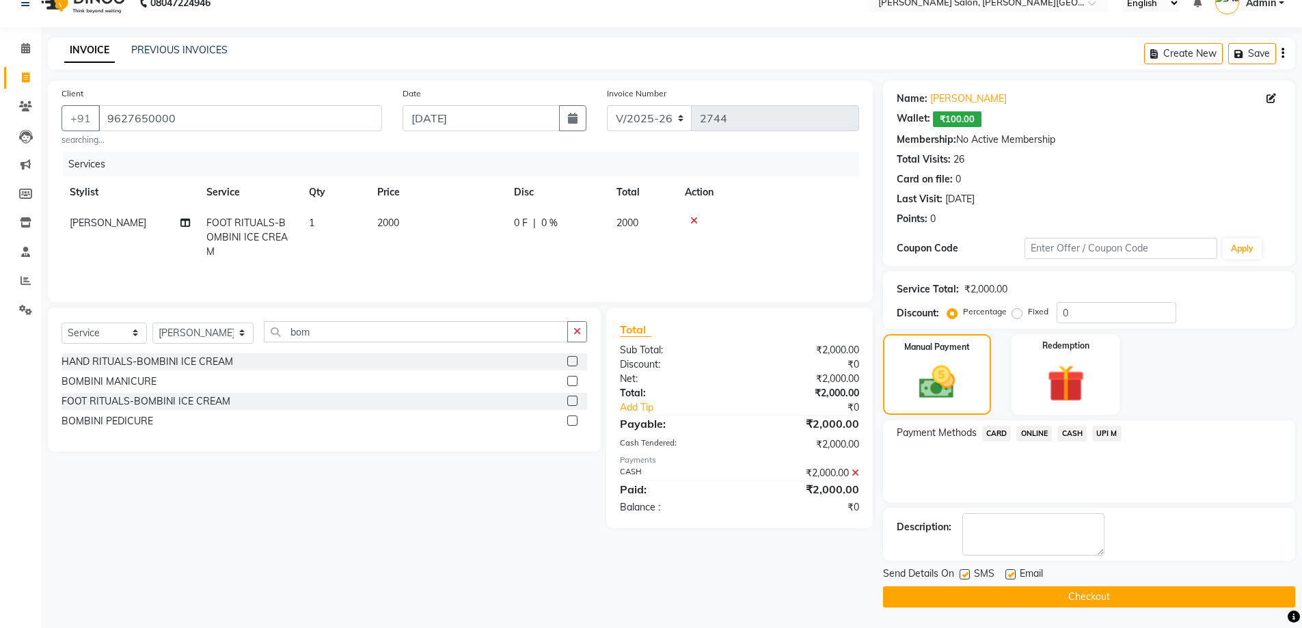
click at [654, 271] on button "Checkout" at bounding box center [1089, 596] width 412 height 21
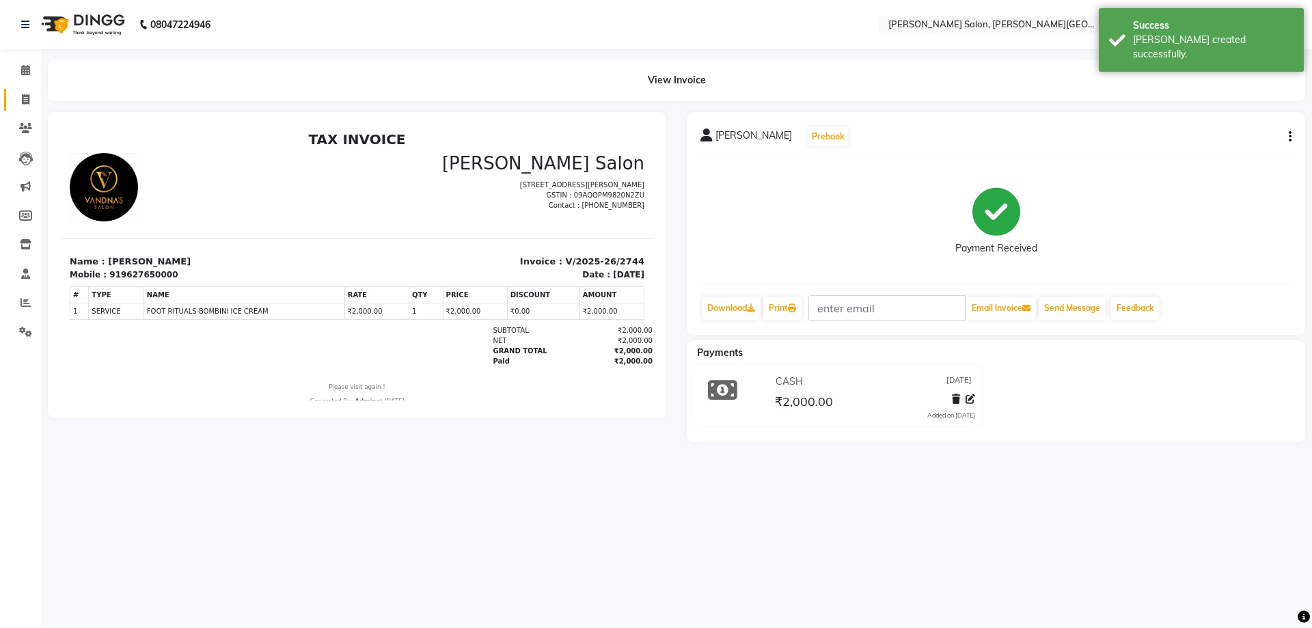
click at [21, 92] on span at bounding box center [26, 100] width 24 height 16
select select "service"
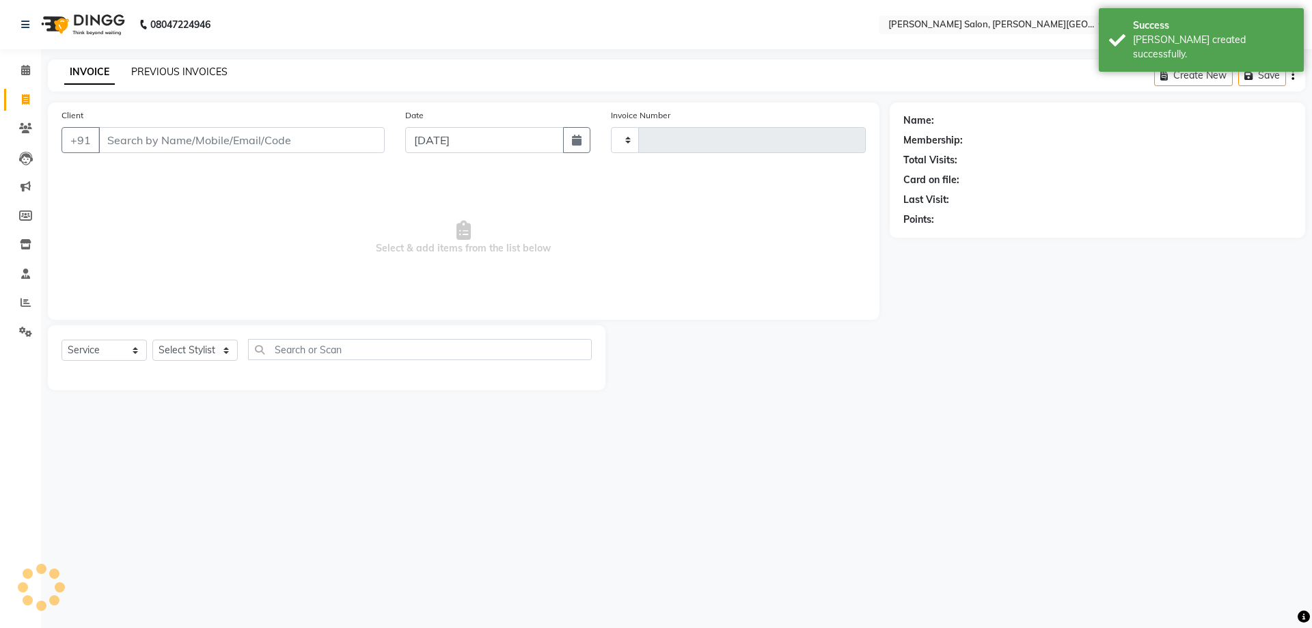
click at [184, 72] on link "PREVIOUS INVOICES" at bounding box center [179, 72] width 96 height 12
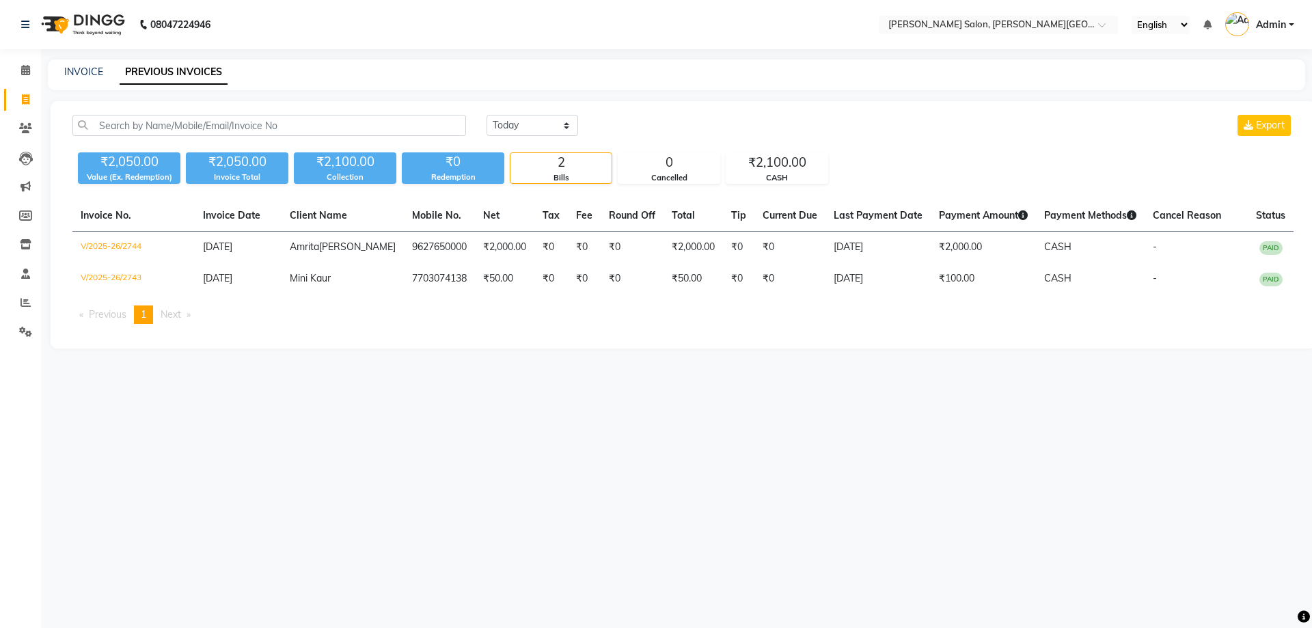
click at [18, 89] on link "Invoice" at bounding box center [20, 100] width 33 height 23
select select "service"
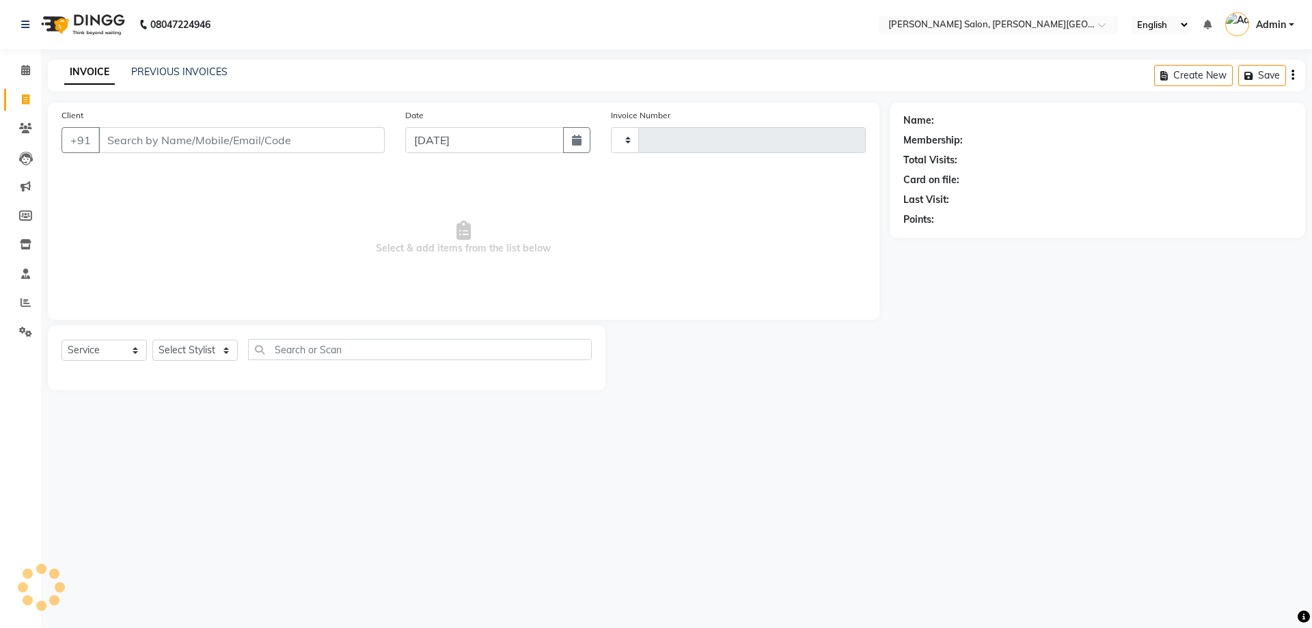
type input "2745"
select select "4122"
